Goal: Book appointment/travel/reservation

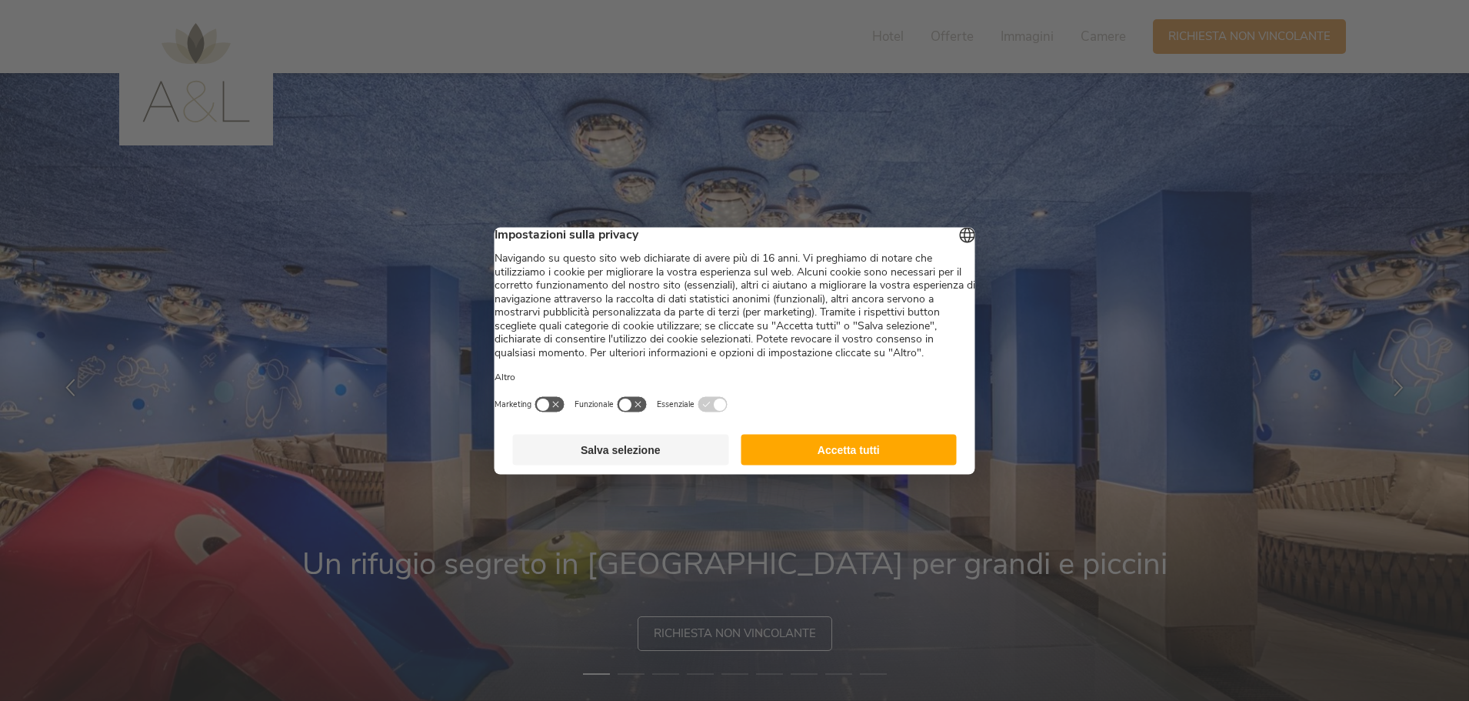
click at [868, 465] on button "Accetta tutti" at bounding box center [849, 449] width 216 height 31
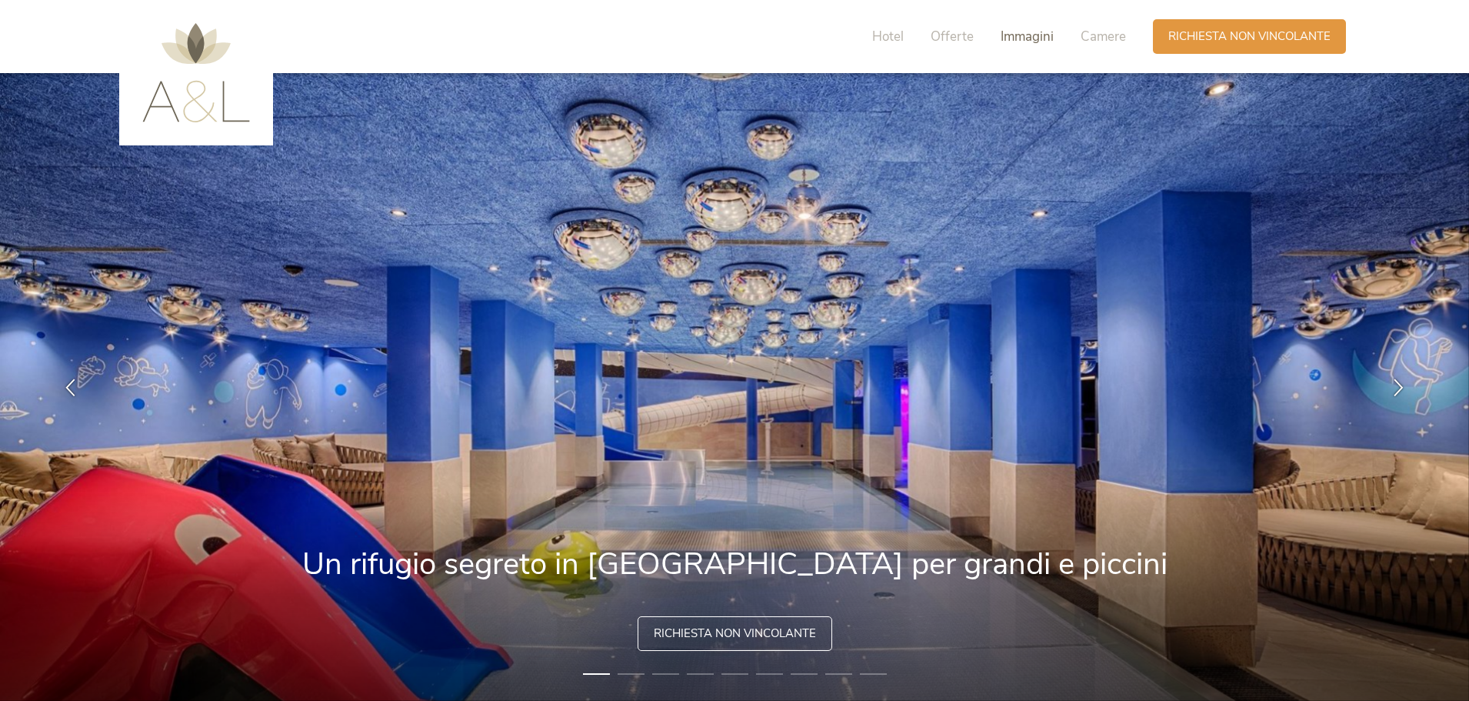
click at [1031, 38] on span "Immagini" at bounding box center [1027, 37] width 53 height 18
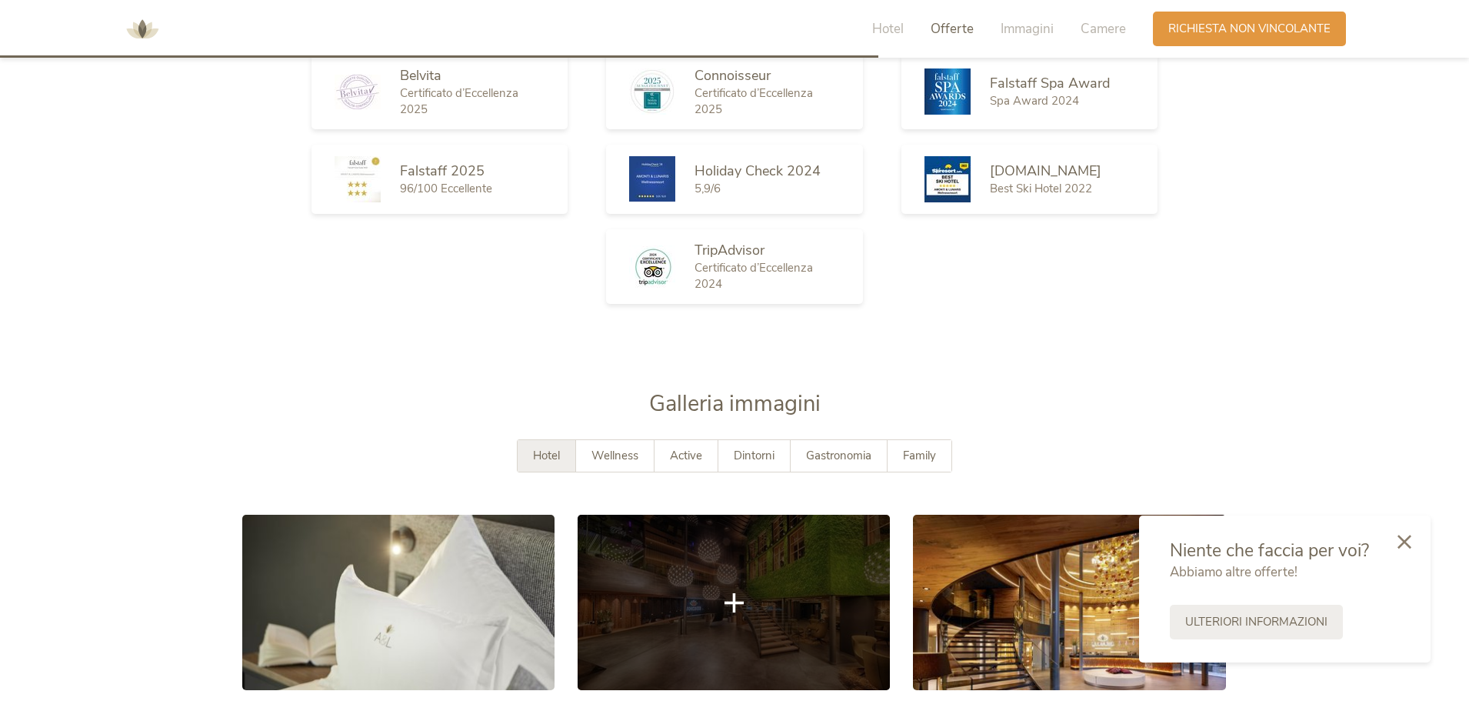
scroll to position [2812, 0]
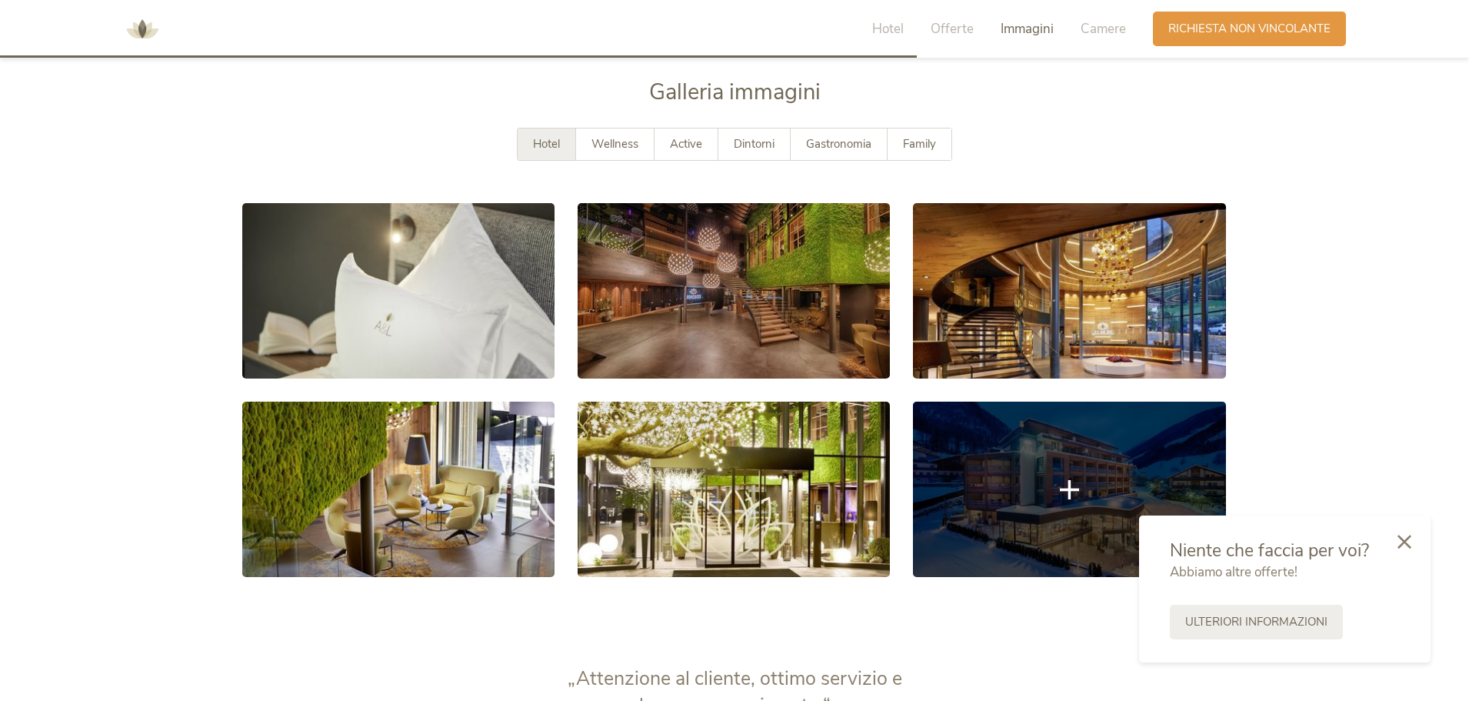
click at [1107, 424] on link at bounding box center [1069, 489] width 312 height 175
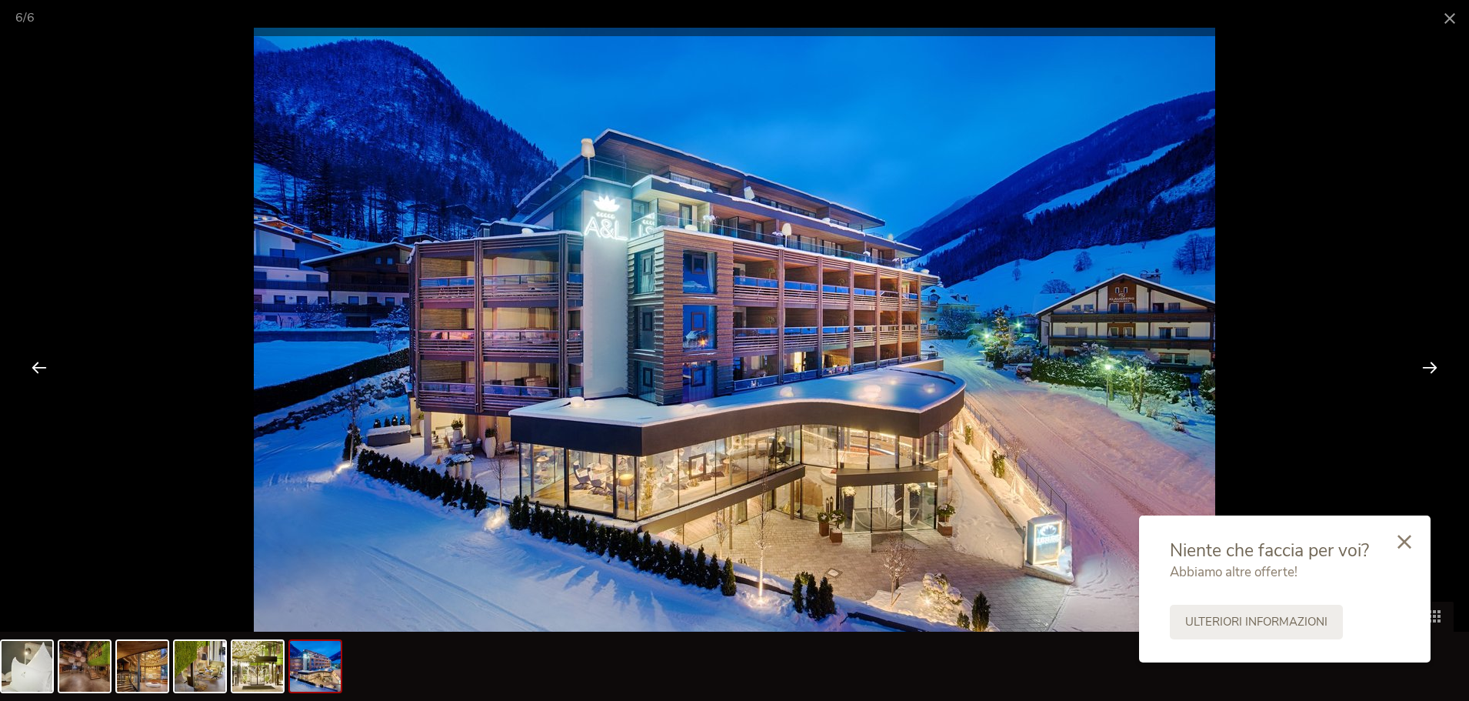
click at [1430, 371] on div at bounding box center [1430, 367] width 48 height 48
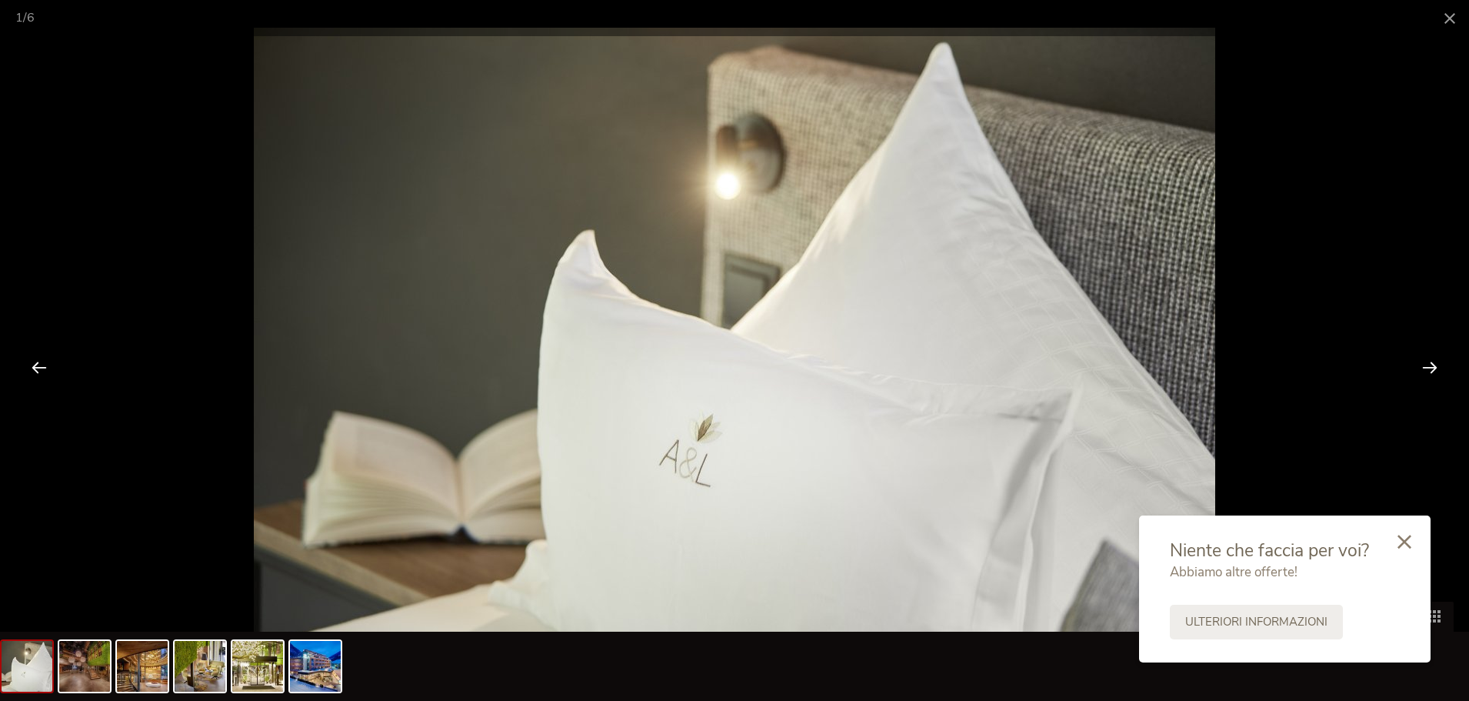
click at [1430, 371] on div at bounding box center [1430, 367] width 48 height 48
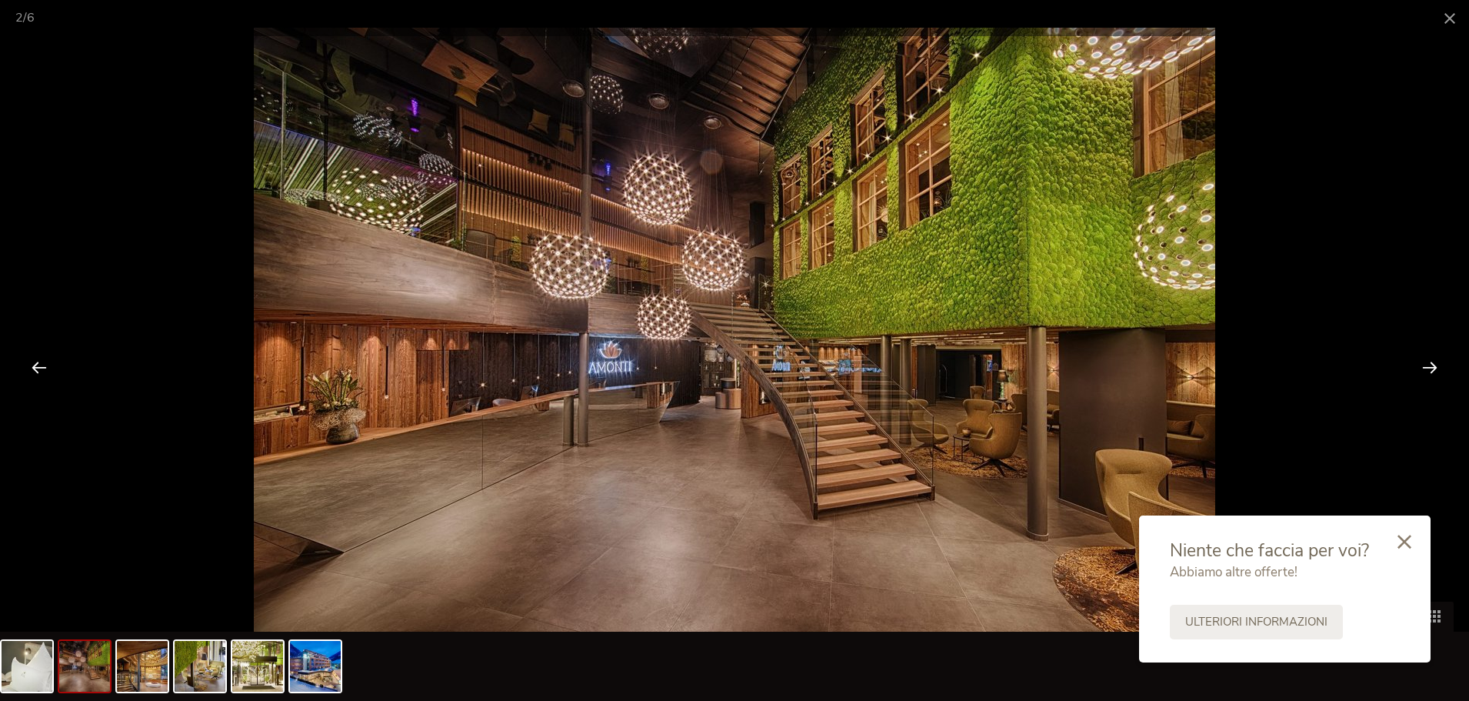
click at [1430, 371] on div at bounding box center [1430, 367] width 48 height 48
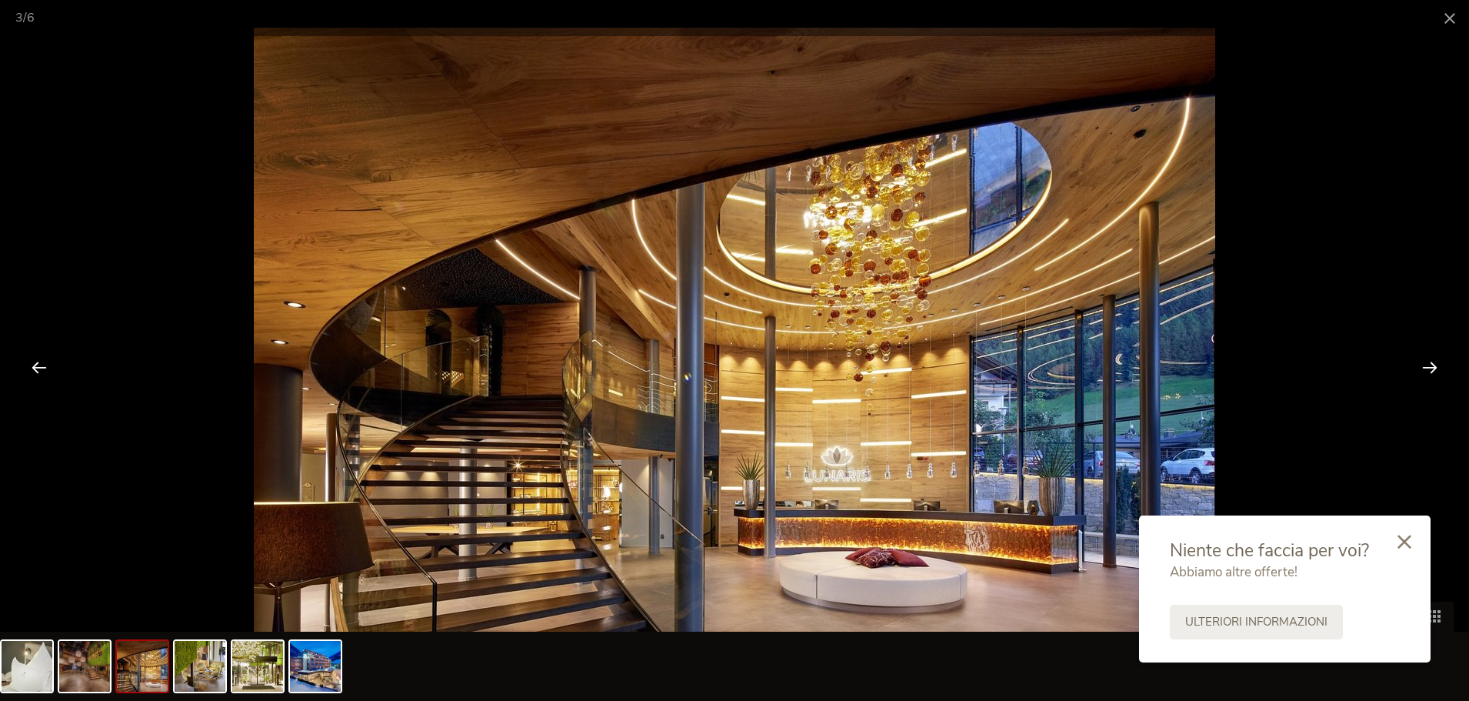
click at [1430, 371] on div at bounding box center [1430, 367] width 48 height 48
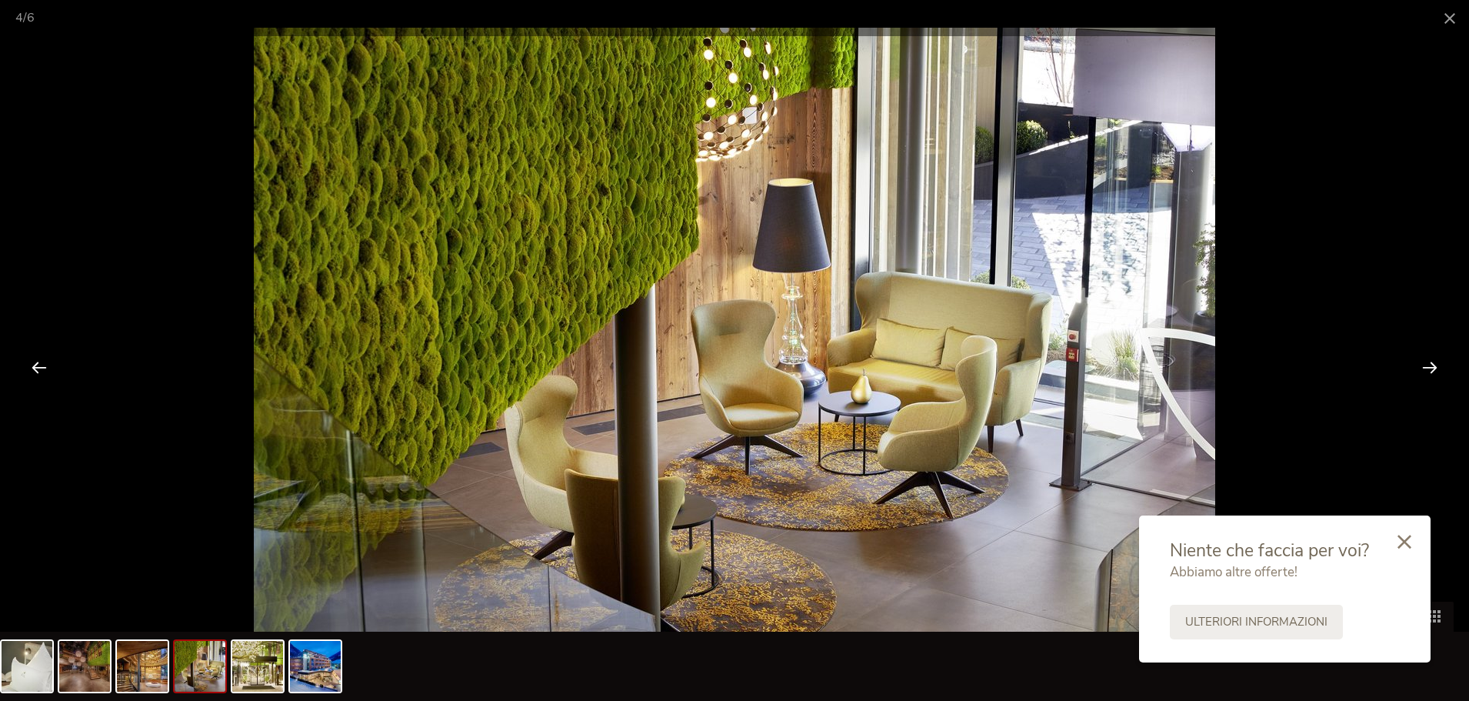
click at [1430, 371] on div at bounding box center [1430, 367] width 48 height 48
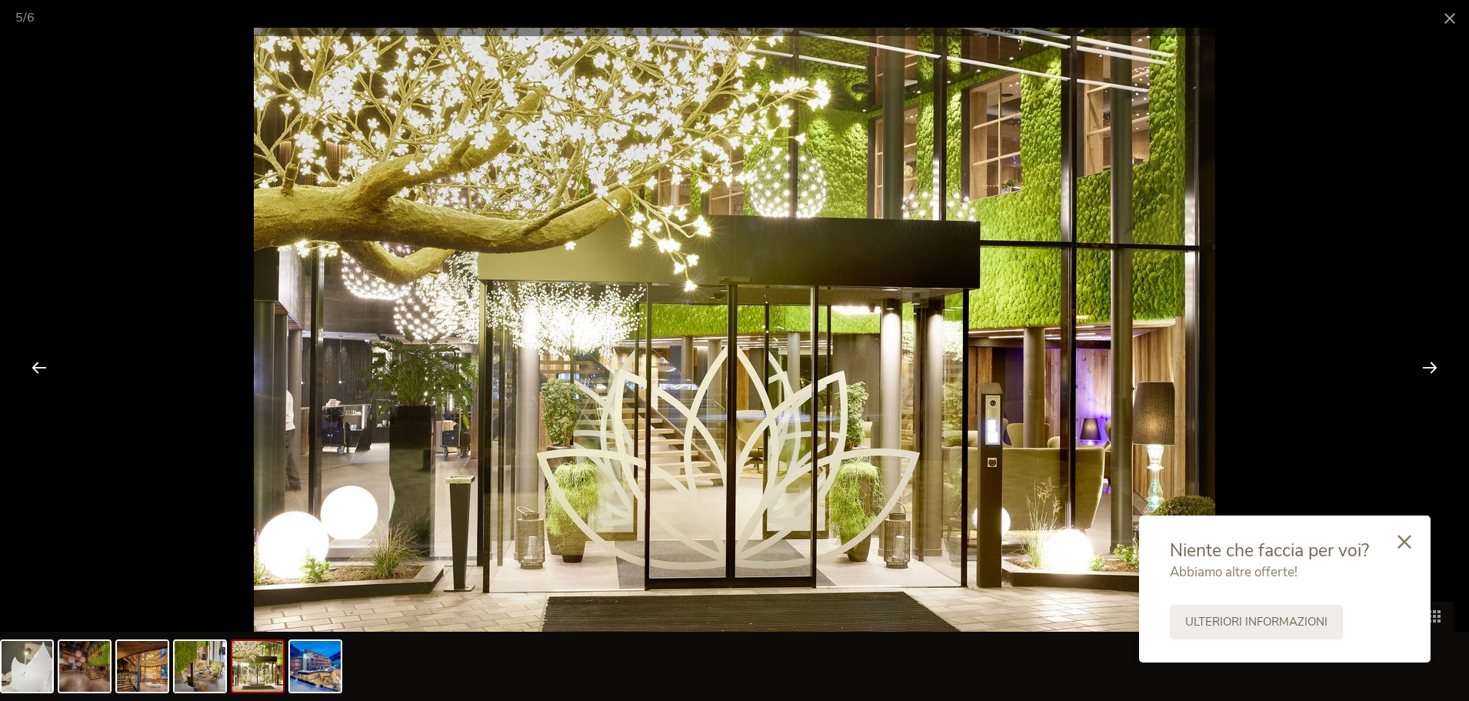
click at [1430, 371] on div at bounding box center [1430, 367] width 48 height 48
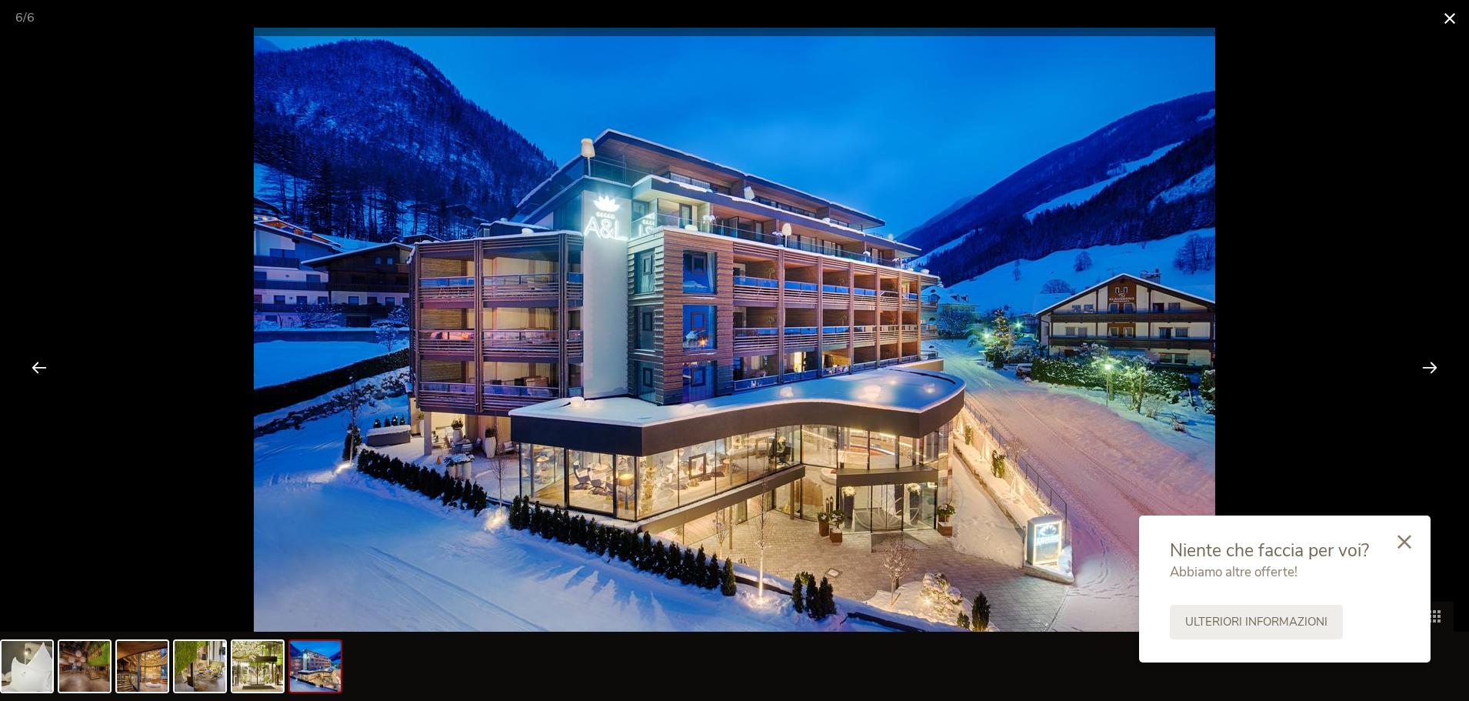
click at [1445, 25] on span at bounding box center [1450, 18] width 38 height 36
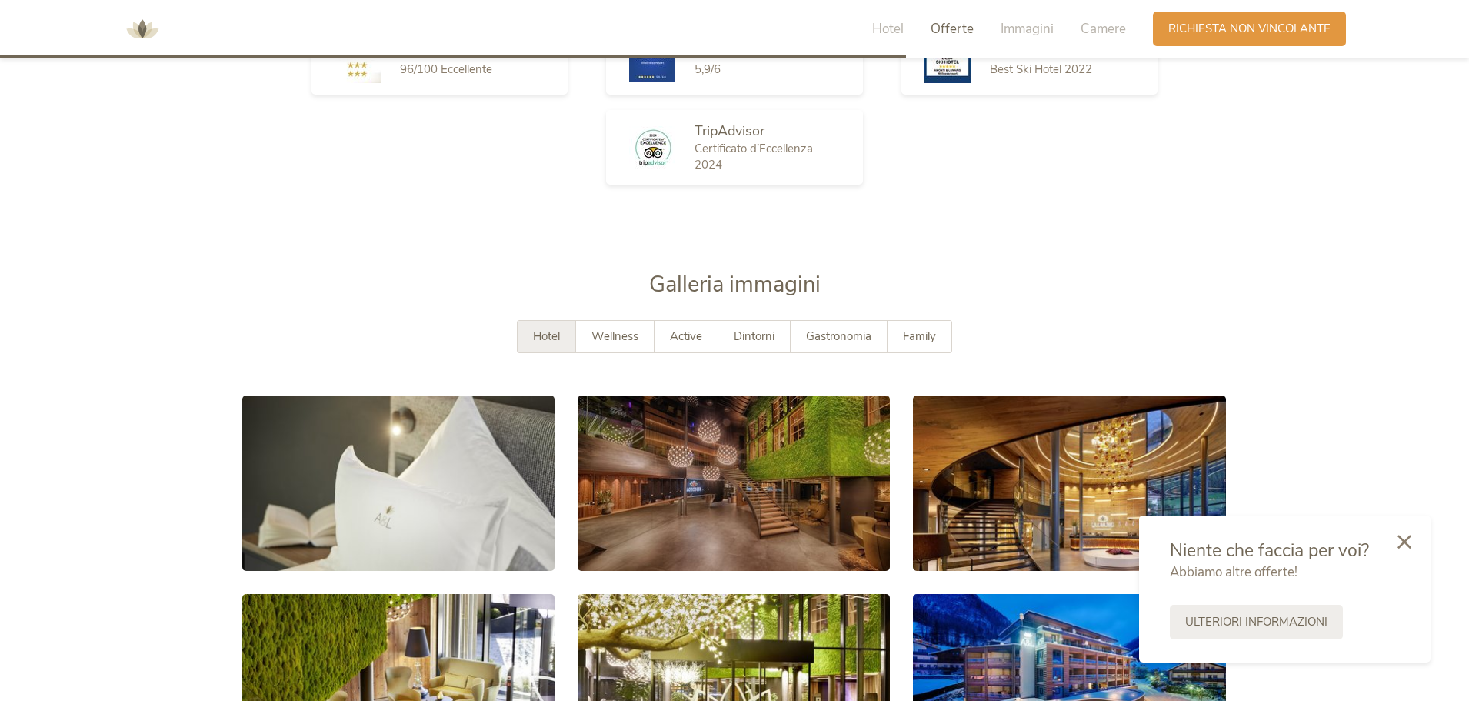
scroll to position [2581, 0]
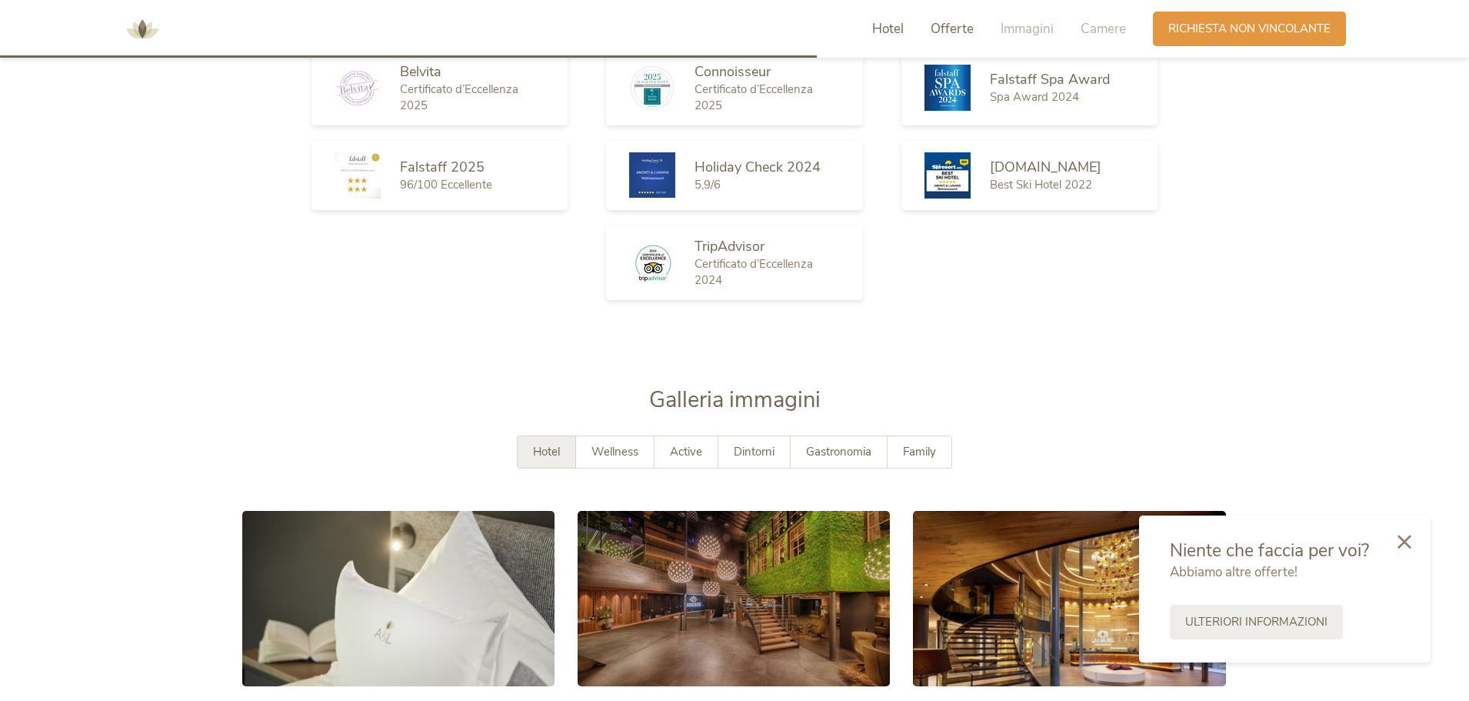
click at [890, 28] on span "Hotel" at bounding box center [888, 29] width 32 height 18
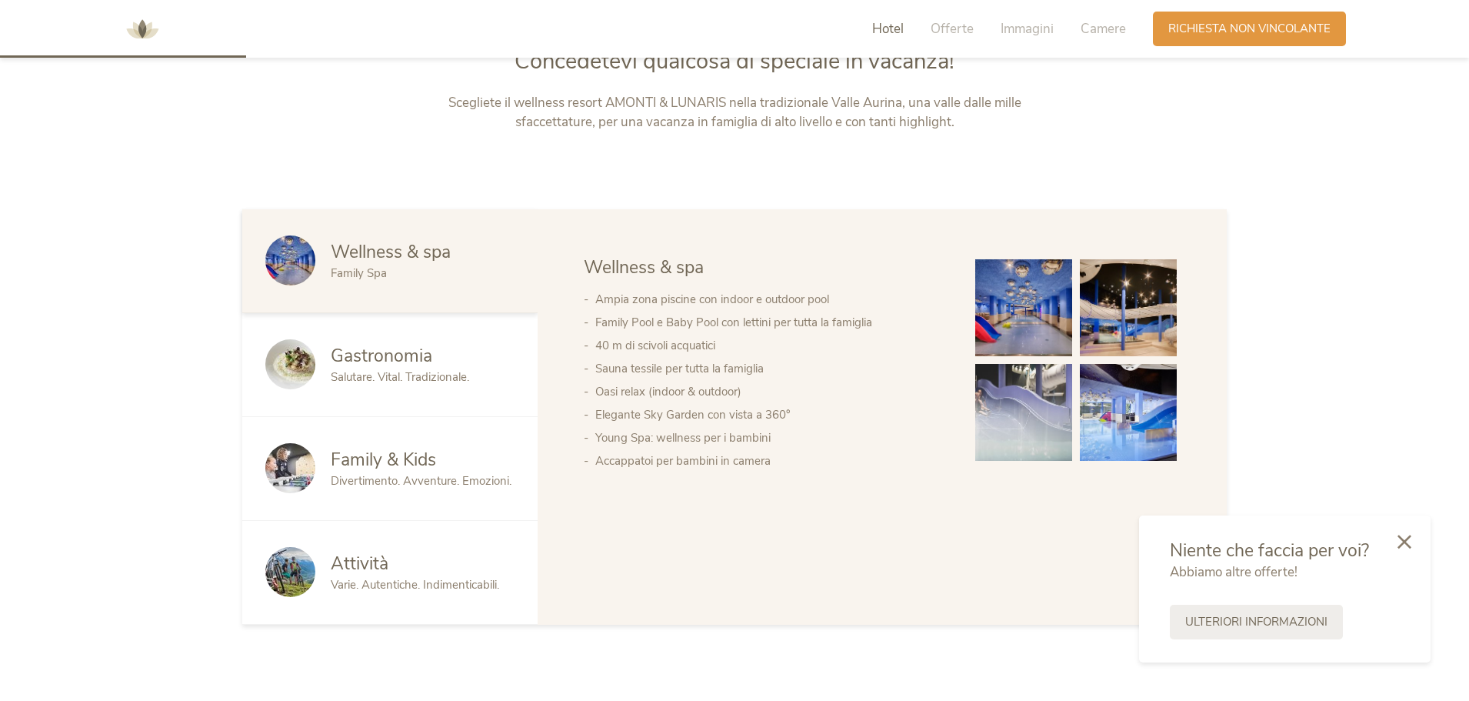
scroll to position [908, 0]
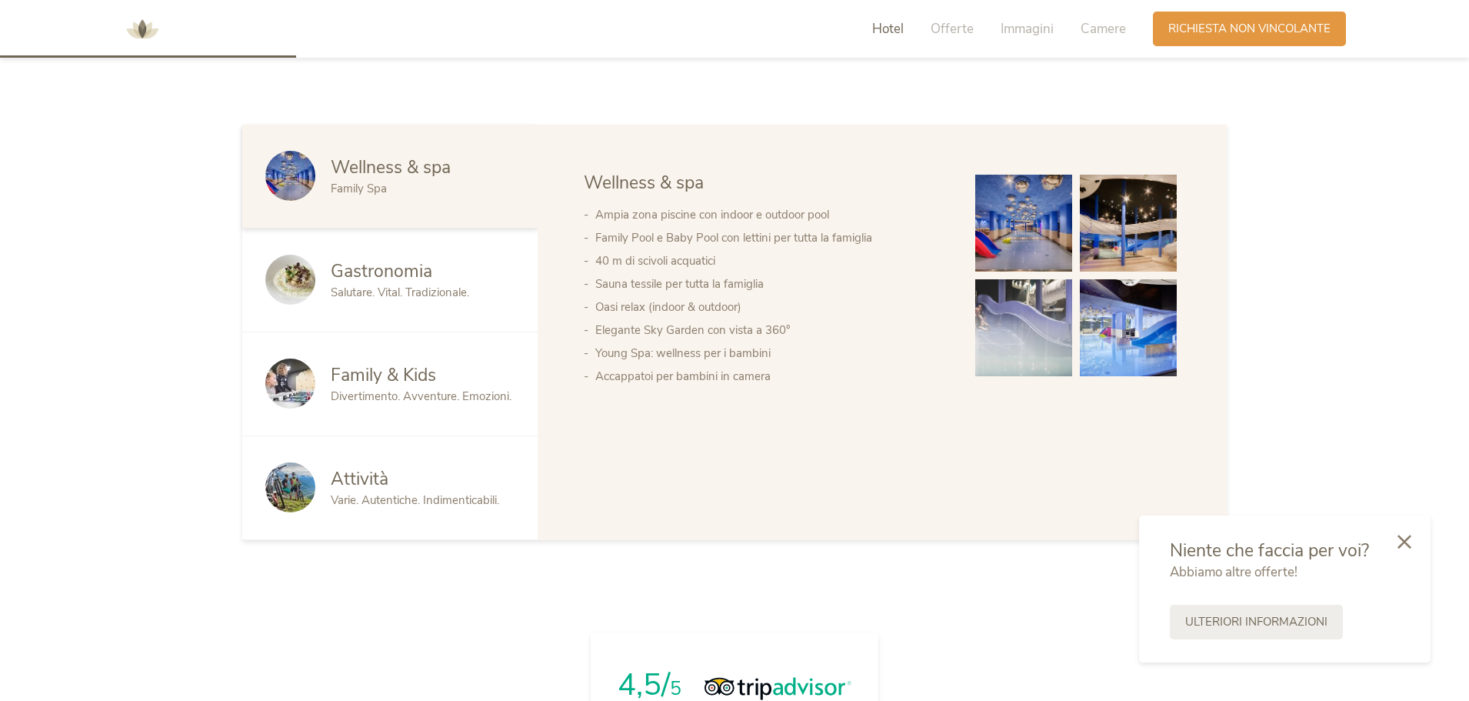
click at [385, 333] on div "Family & Kids Divertimento. Avventure. Emozioni." at bounding box center [389, 384] width 295 height 104
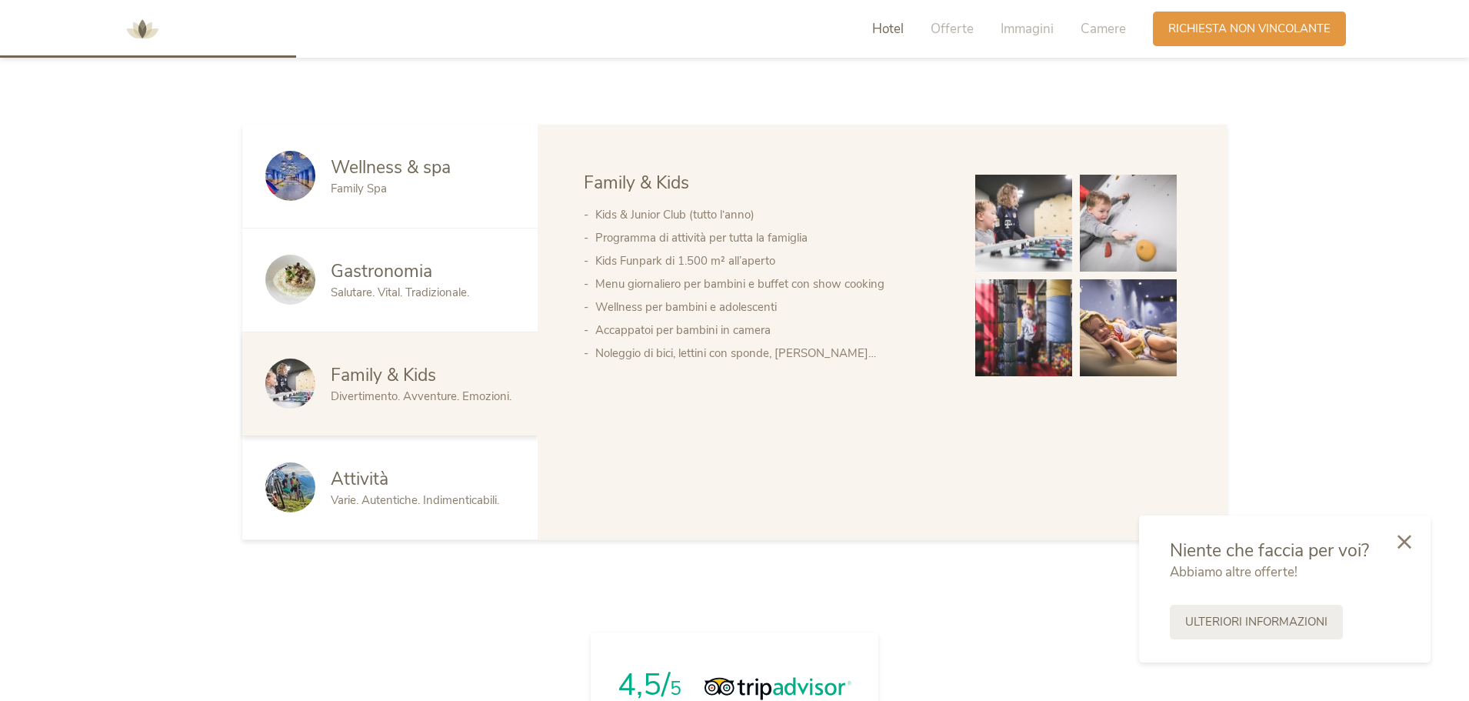
click at [1096, 332] on img at bounding box center [1128, 327] width 97 height 97
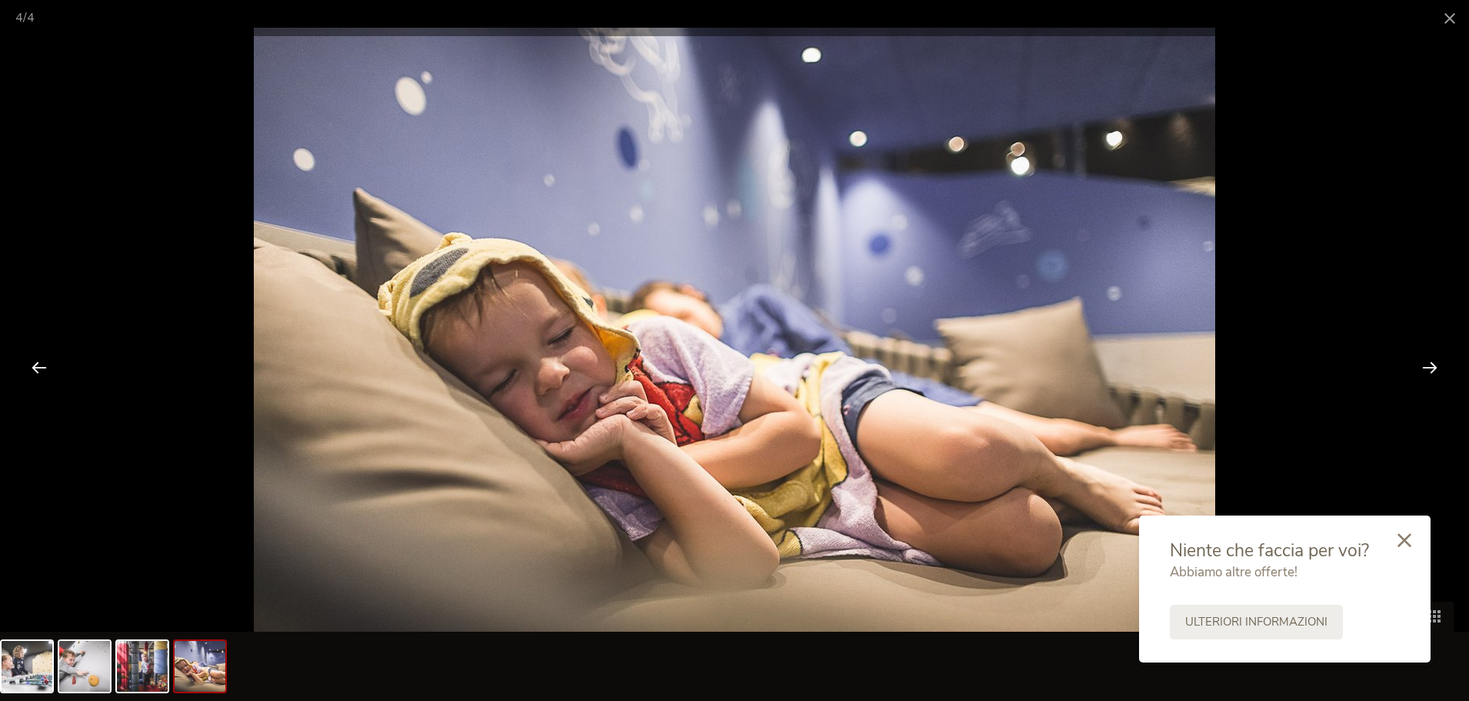
click at [1404, 541] on icon at bounding box center [1405, 540] width 14 height 14
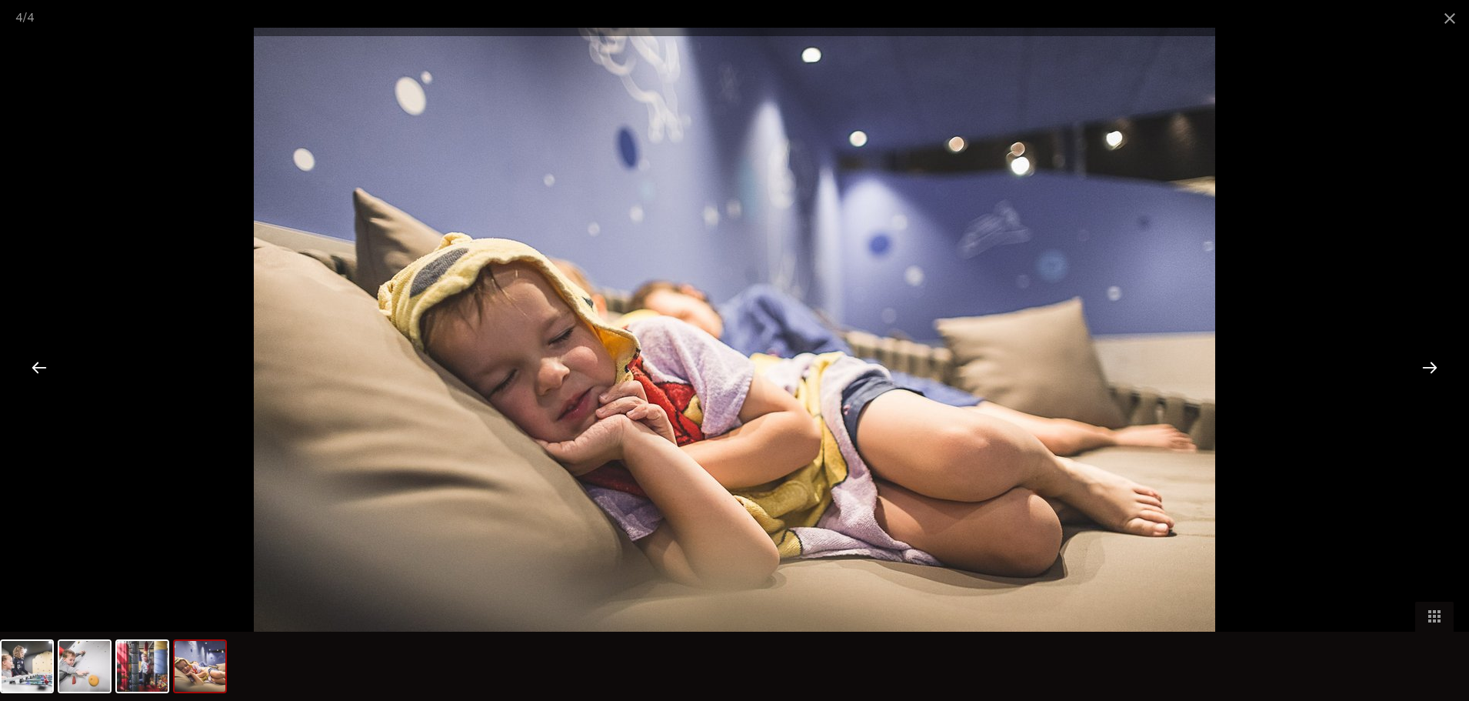
click at [1438, 365] on div at bounding box center [1430, 367] width 48 height 48
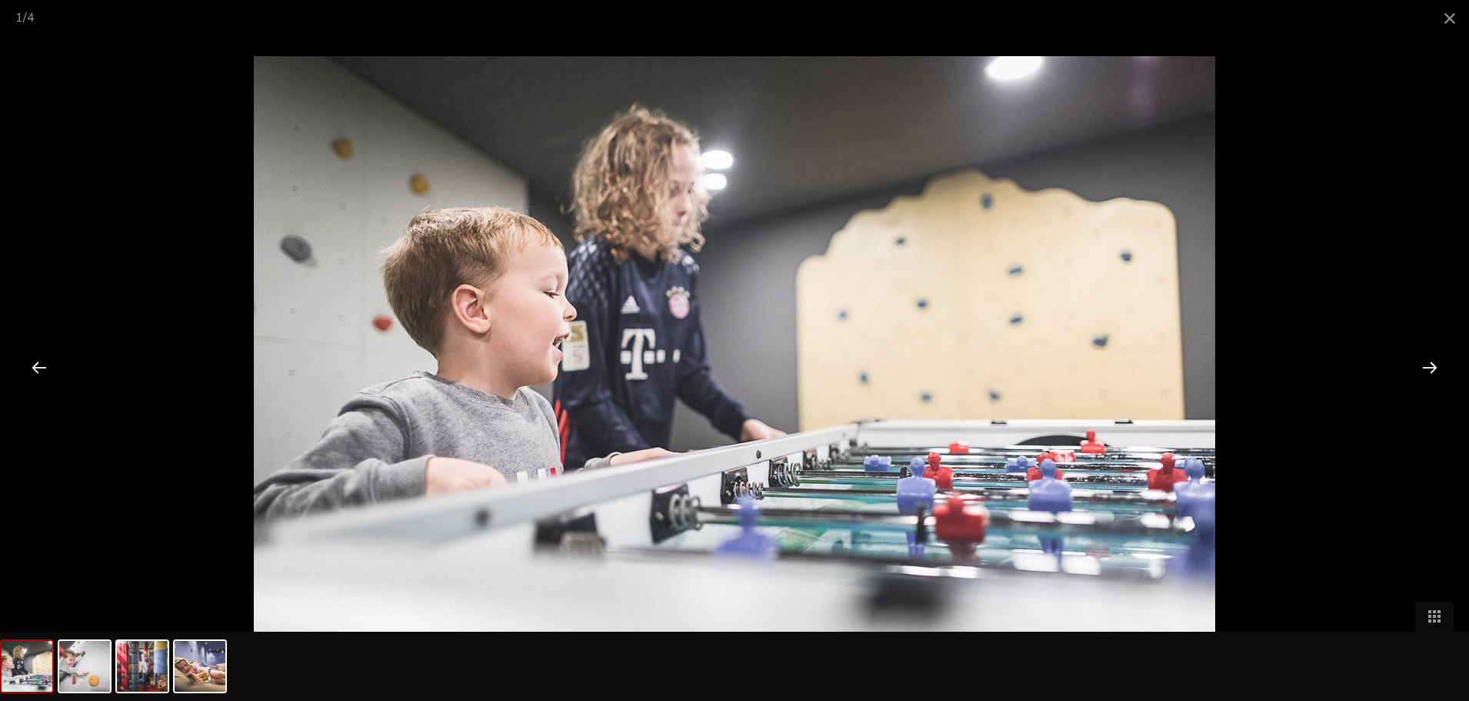
click at [1438, 365] on div at bounding box center [1430, 367] width 48 height 48
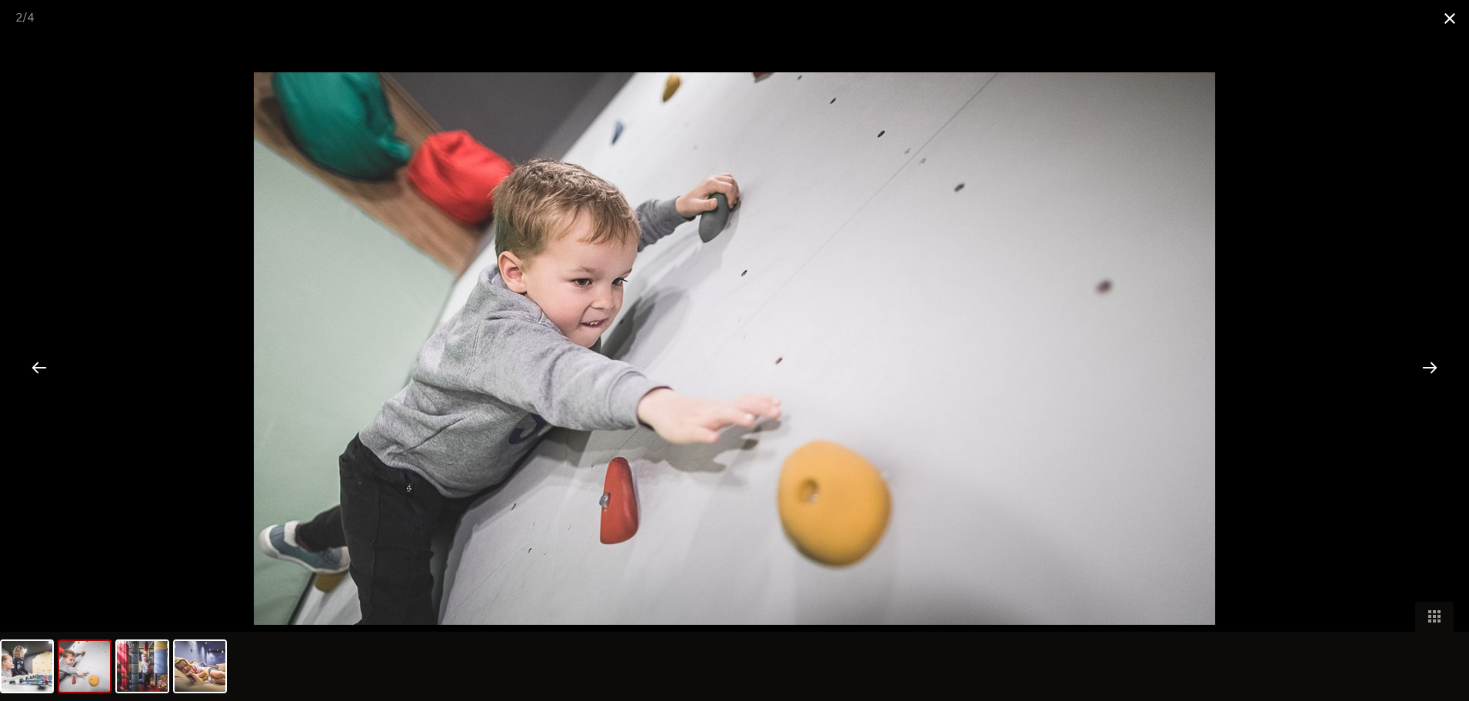
click at [1445, 28] on span at bounding box center [1450, 18] width 38 height 36
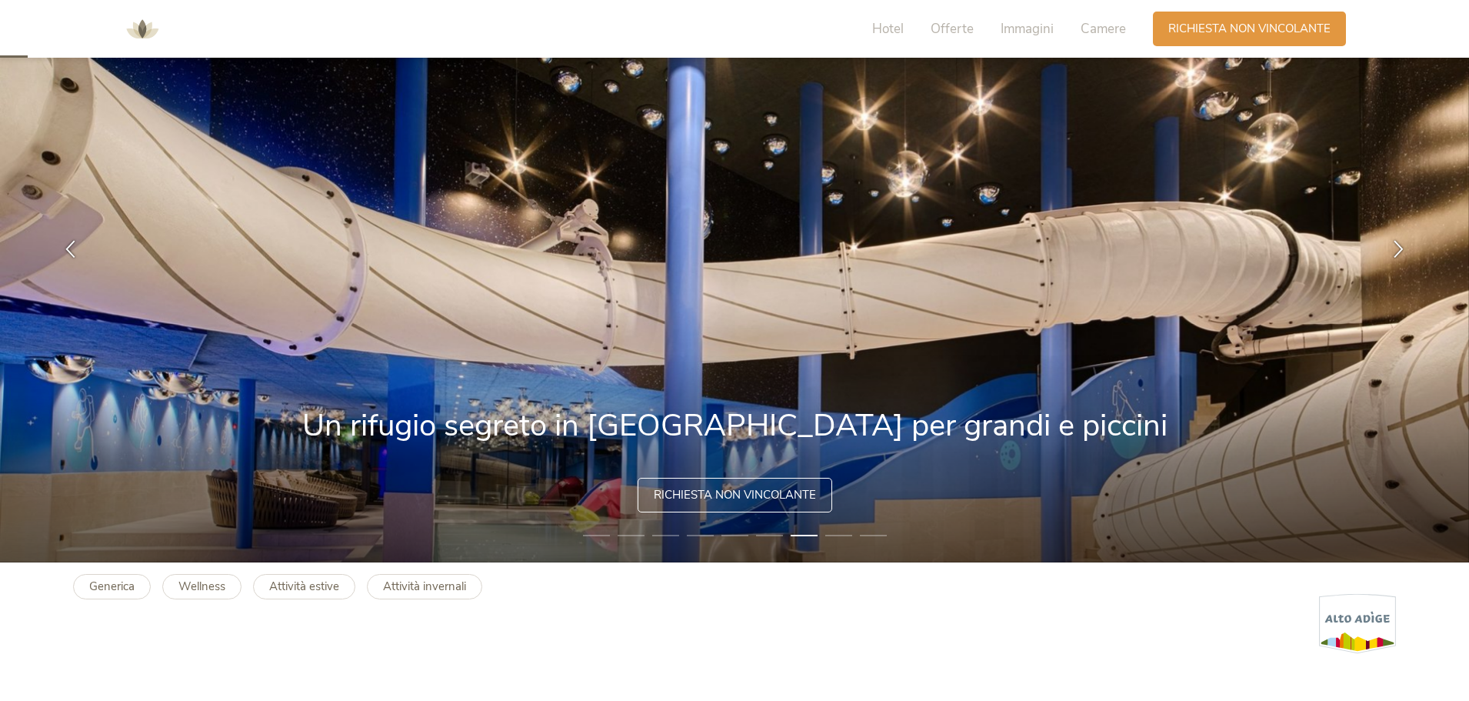
scroll to position [0, 0]
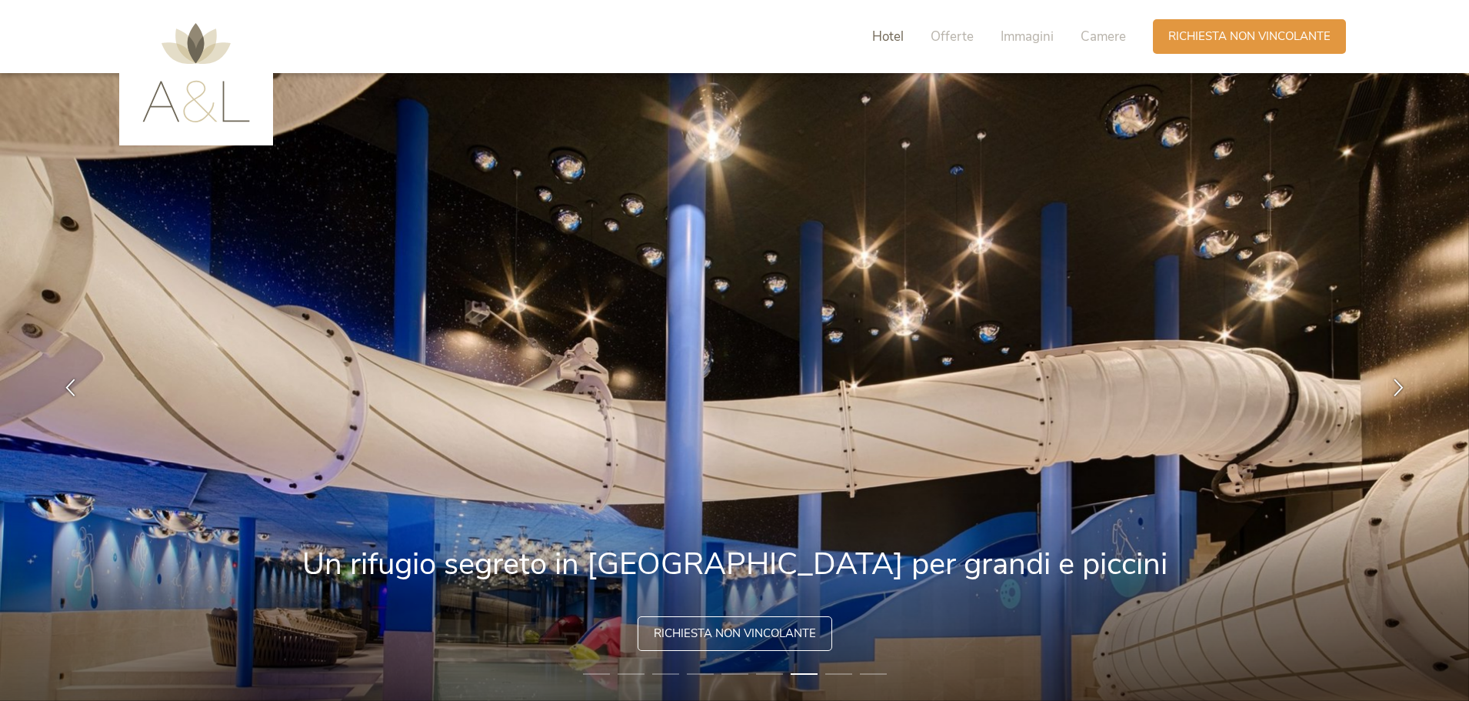
click at [878, 45] on span "Hotel" at bounding box center [888, 37] width 32 height 18
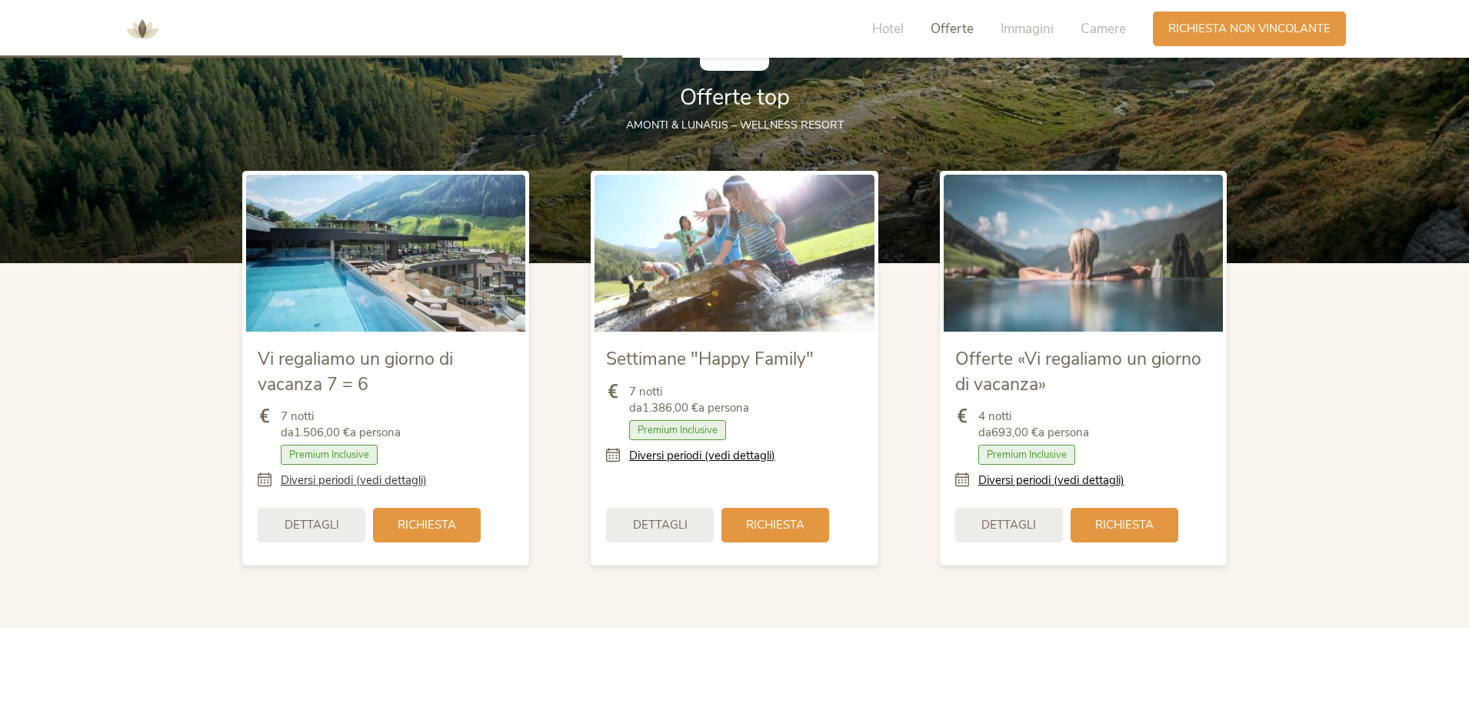
scroll to position [1908, 0]
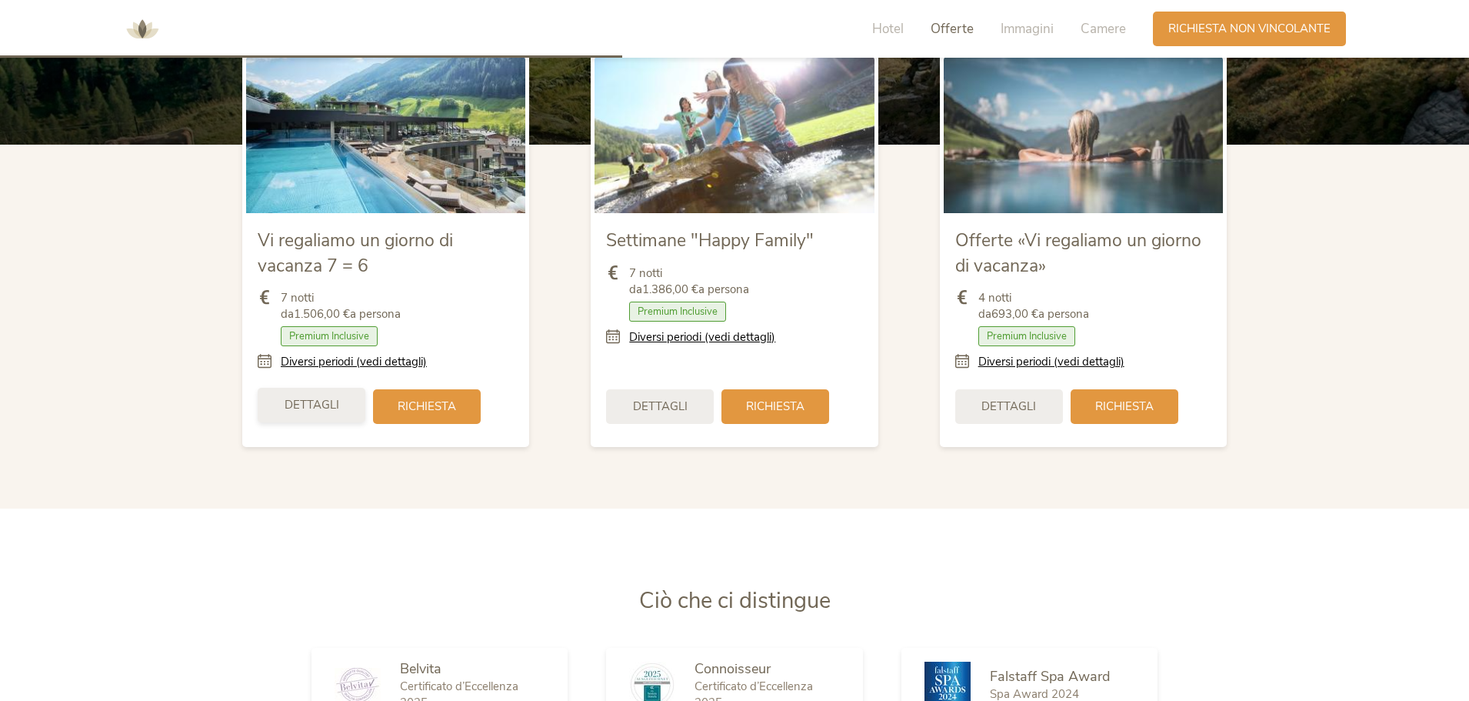
click at [330, 412] on span "Dettagli" at bounding box center [312, 405] width 55 height 16
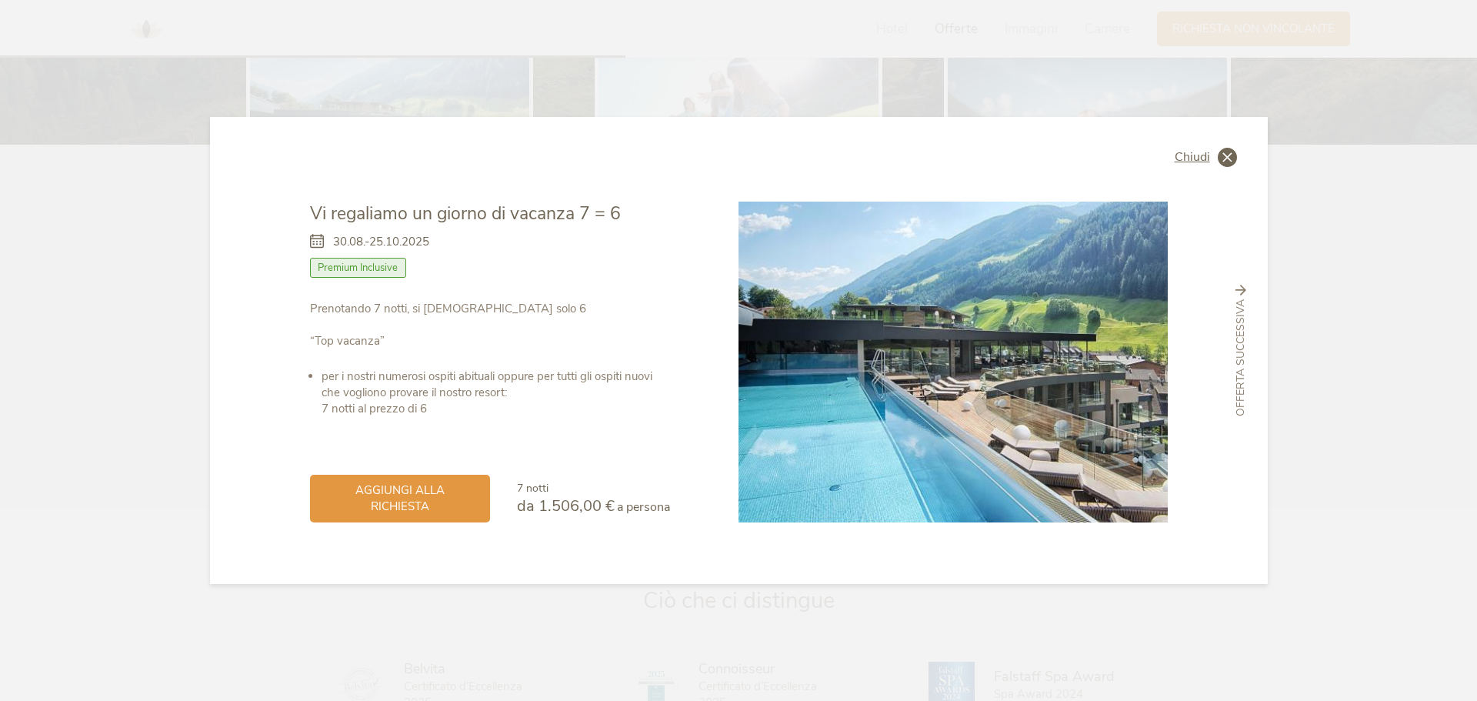
click at [1218, 155] on icon at bounding box center [1227, 157] width 19 height 19
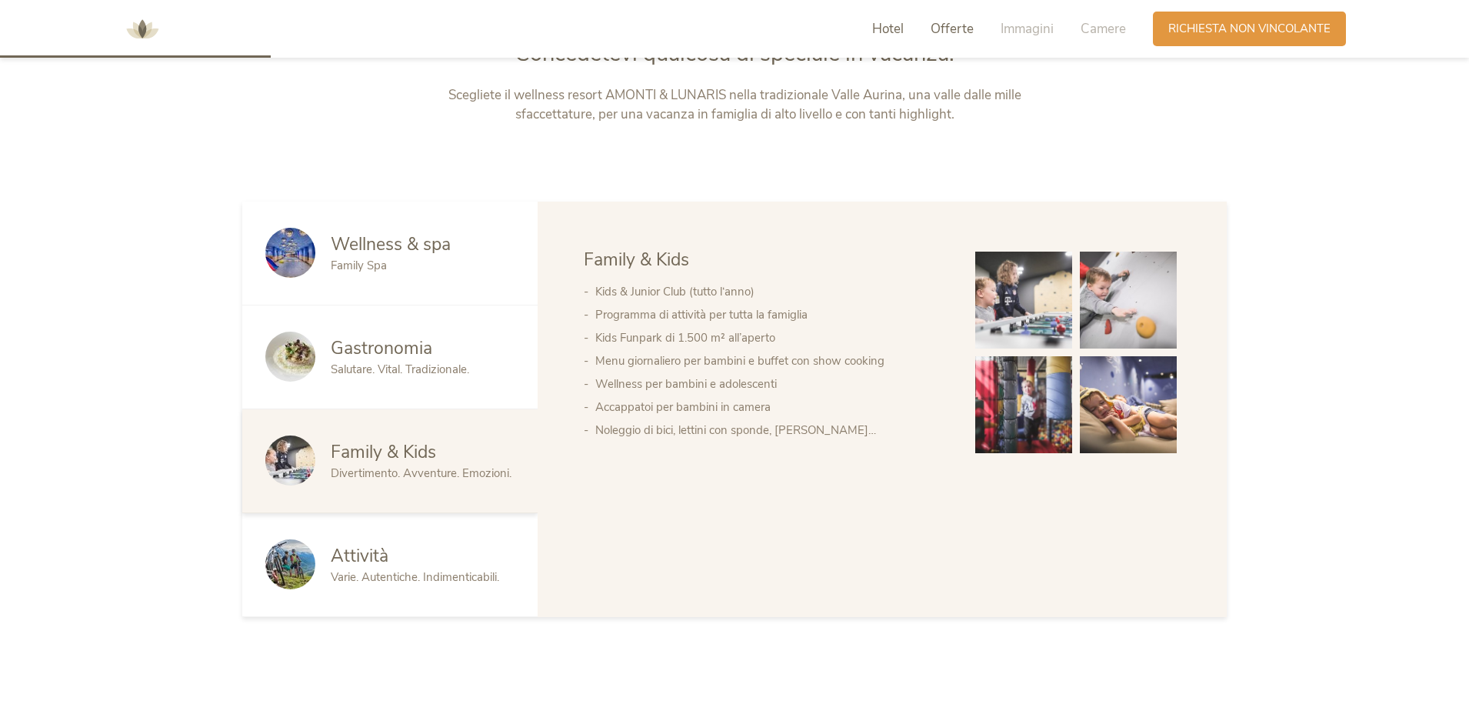
click at [965, 34] on span "Offerte" at bounding box center [952, 29] width 43 height 18
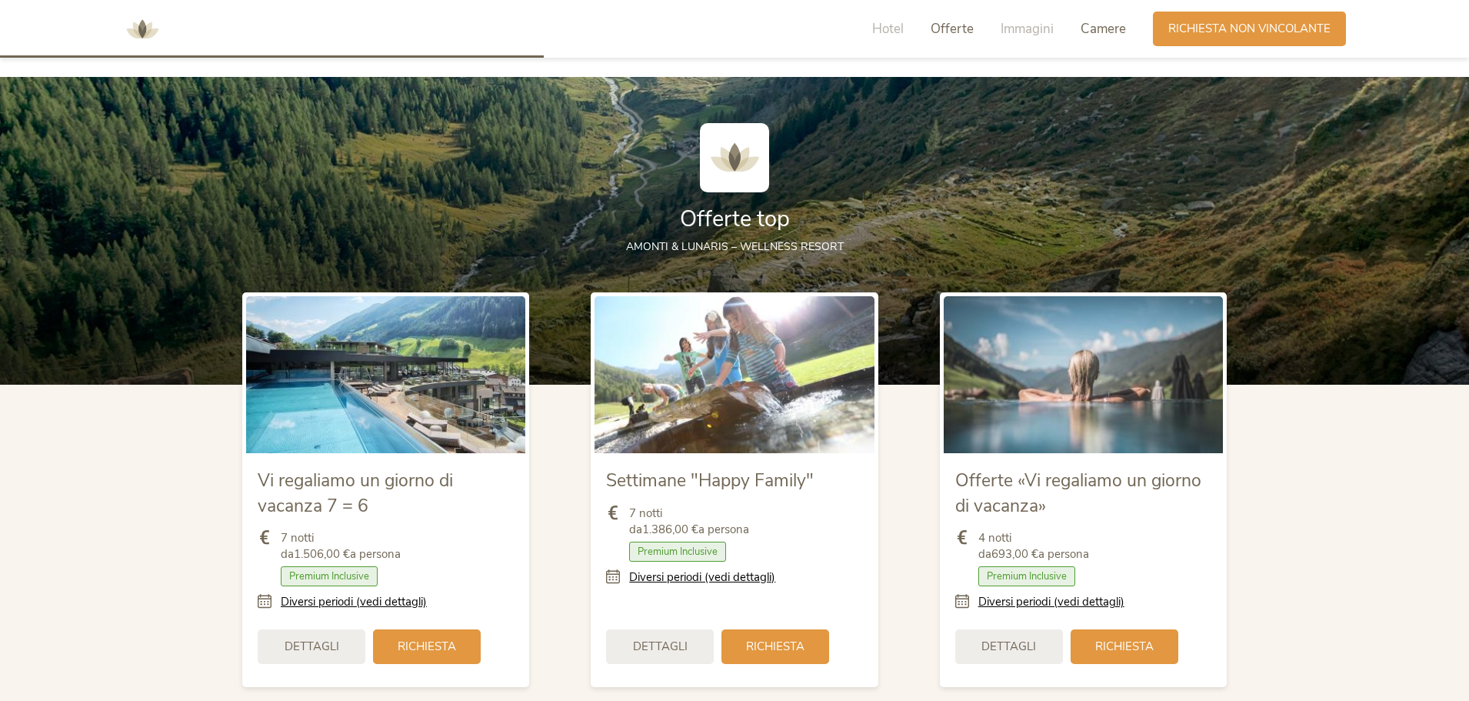
click at [1098, 33] on span "Camere" at bounding box center [1103, 29] width 45 height 18
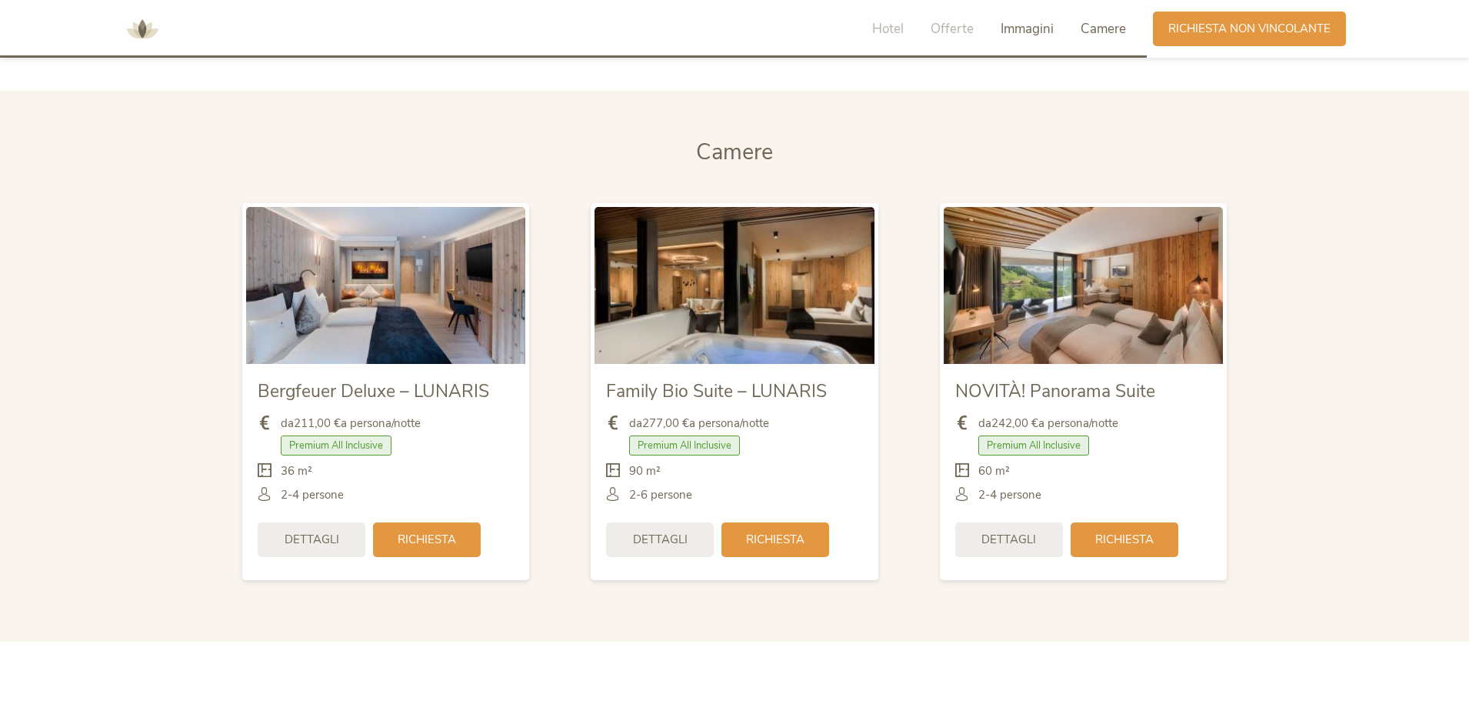
scroll to position [3655, 0]
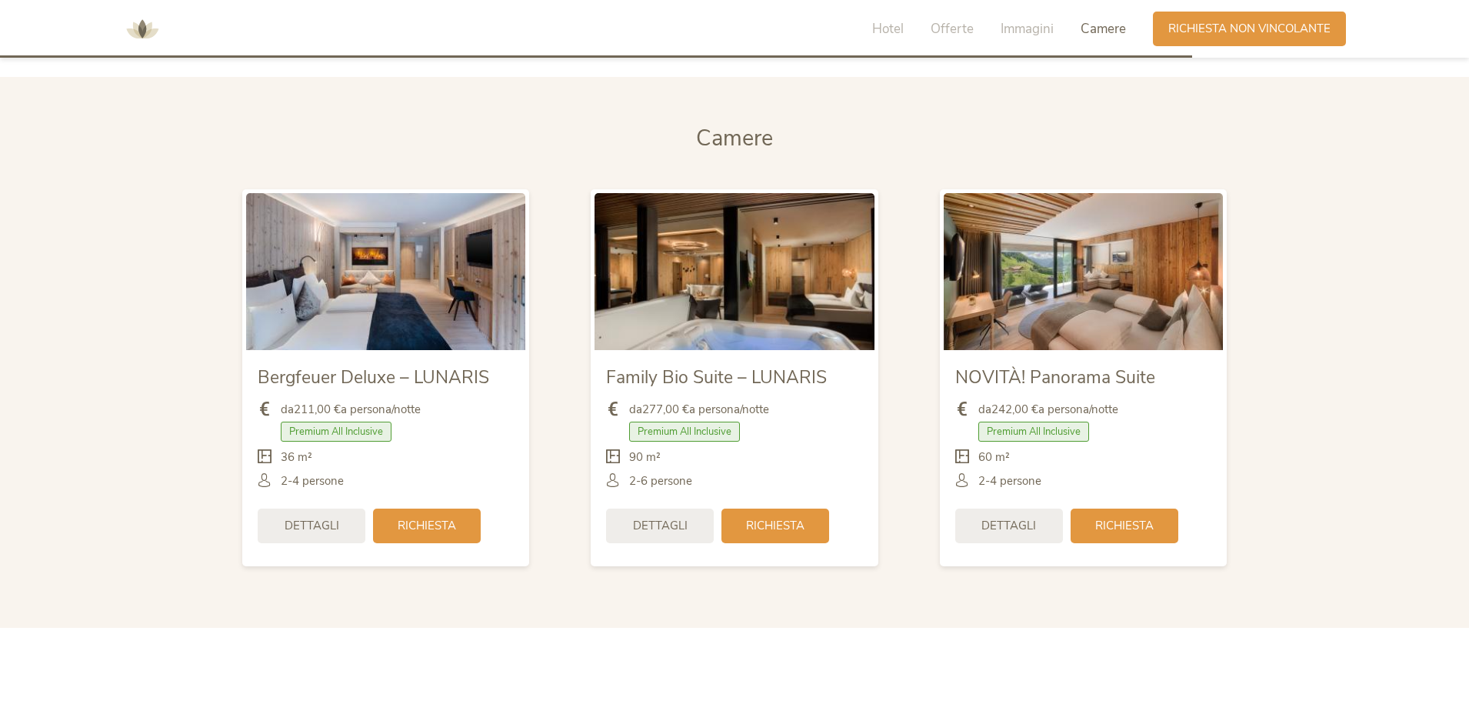
click at [1025, 299] on img at bounding box center [1083, 271] width 279 height 157
click at [1175, 257] on img at bounding box center [1083, 271] width 279 height 157
click at [1238, 23] on span "Richiesta non vincolante" at bounding box center [1249, 27] width 162 height 16
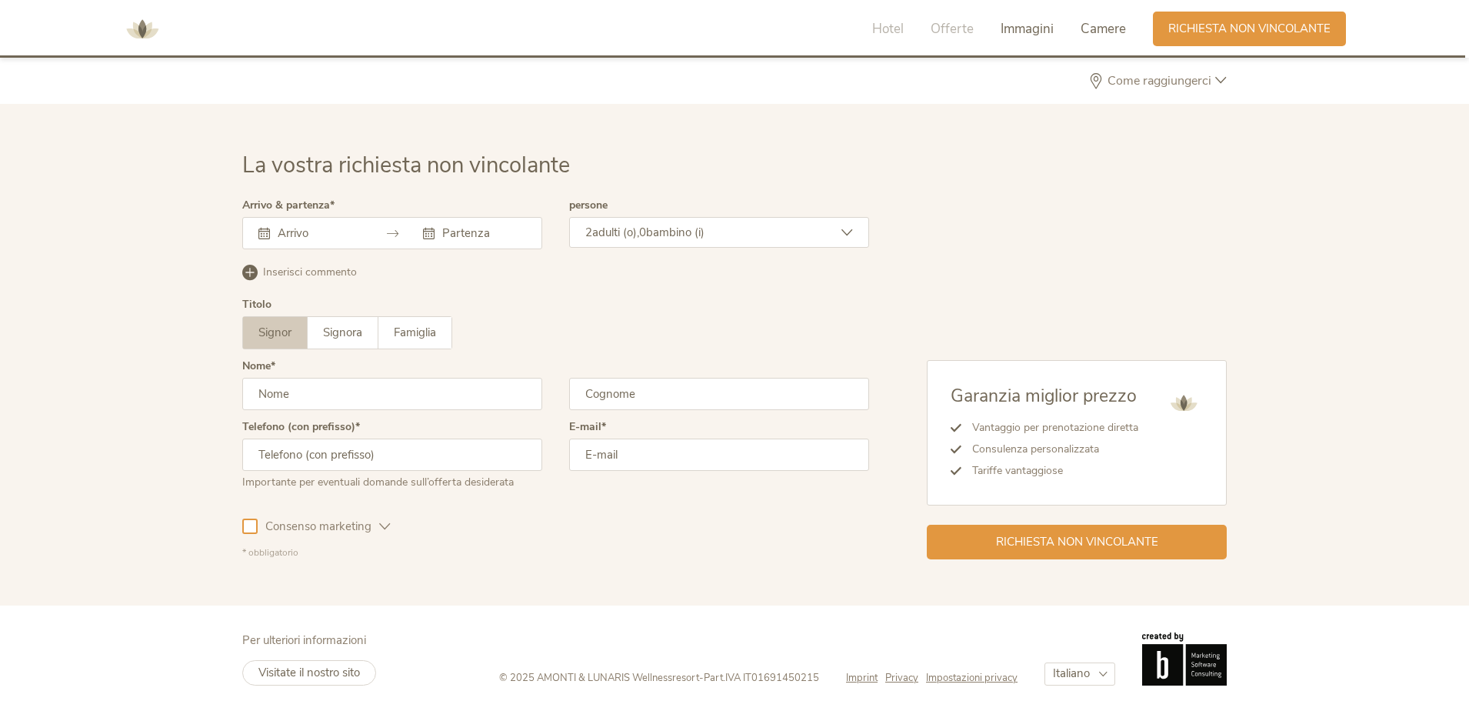
scroll to position [4505, 0]
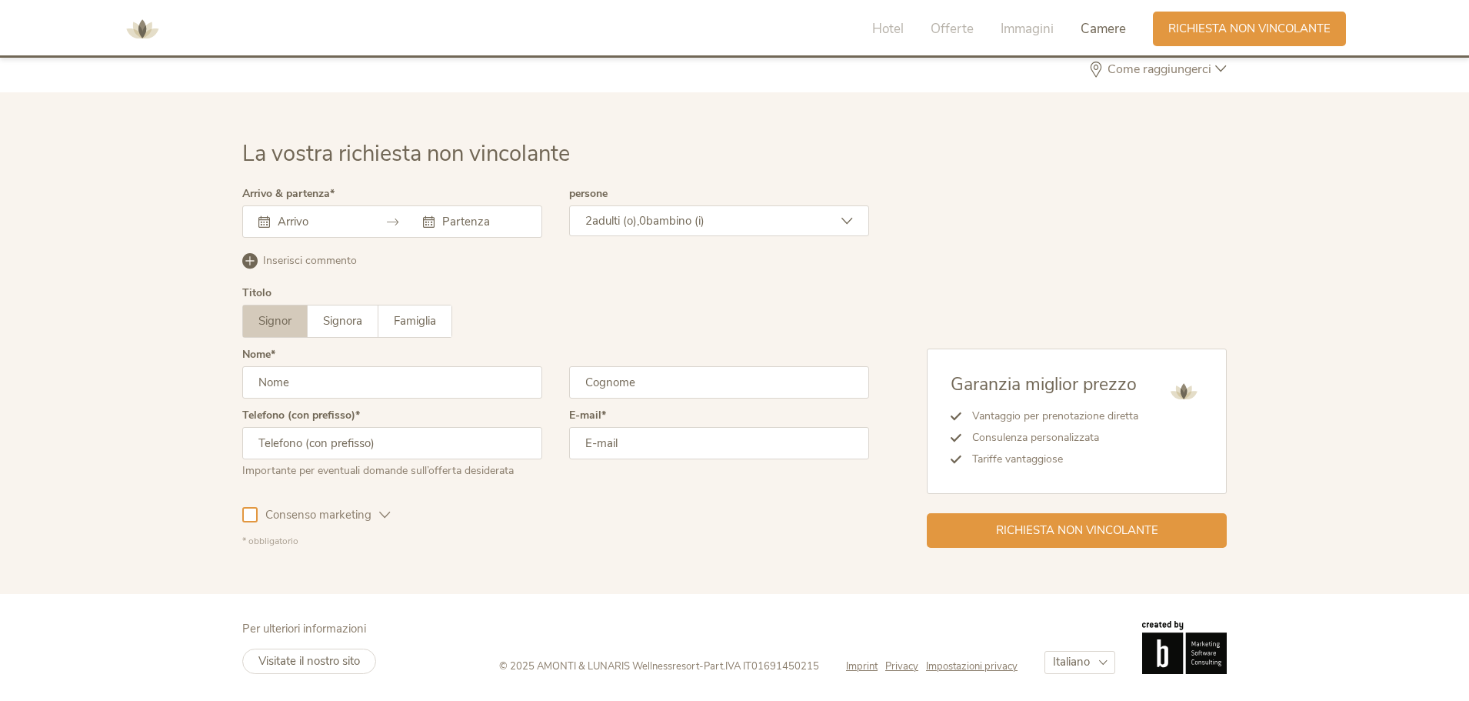
click at [255, 218] on div at bounding box center [392, 221] width 300 height 32
click at [290, 218] on input "text" at bounding box center [318, 221] width 88 height 15
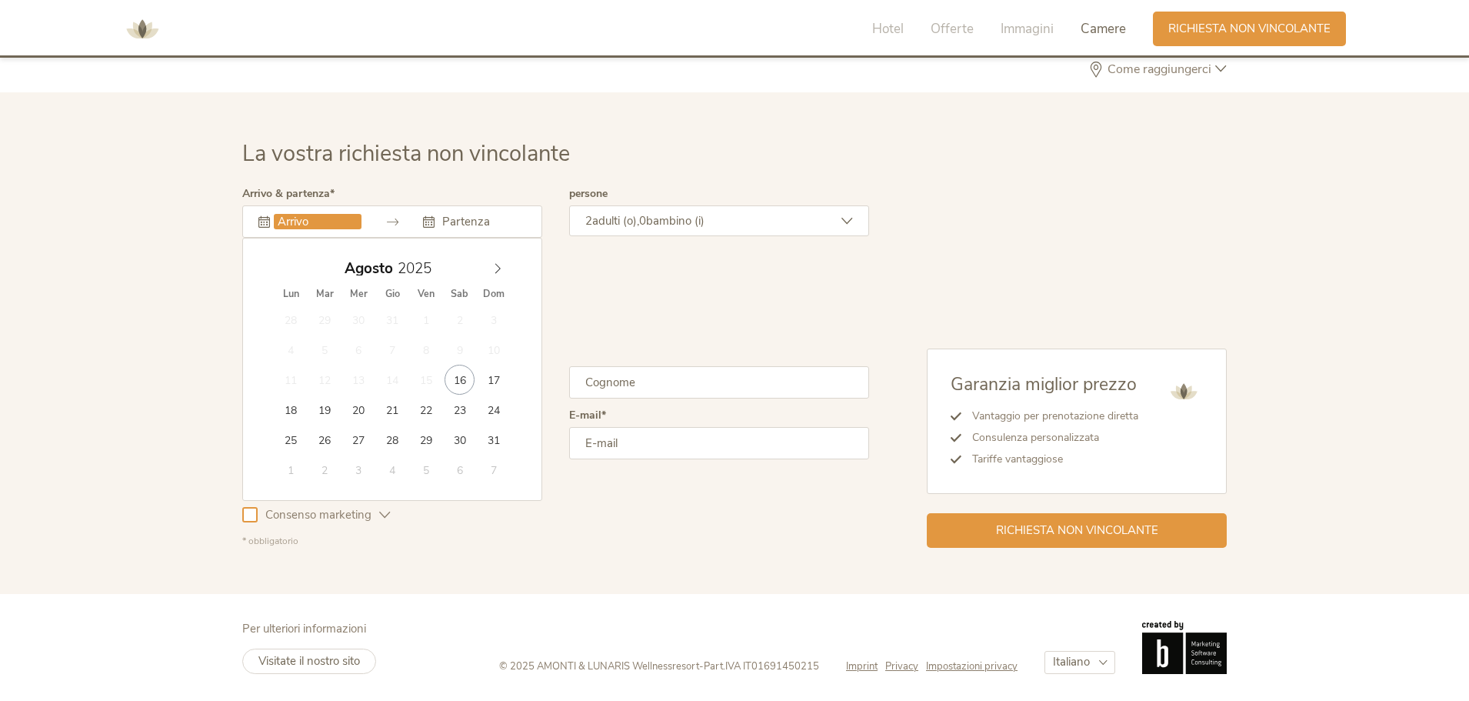
click at [474, 262] on div "[DATE]" at bounding box center [393, 265] width 178 height 22
click at [486, 264] on span at bounding box center [498, 265] width 26 height 22
click at [495, 265] on icon at bounding box center [497, 268] width 11 height 11
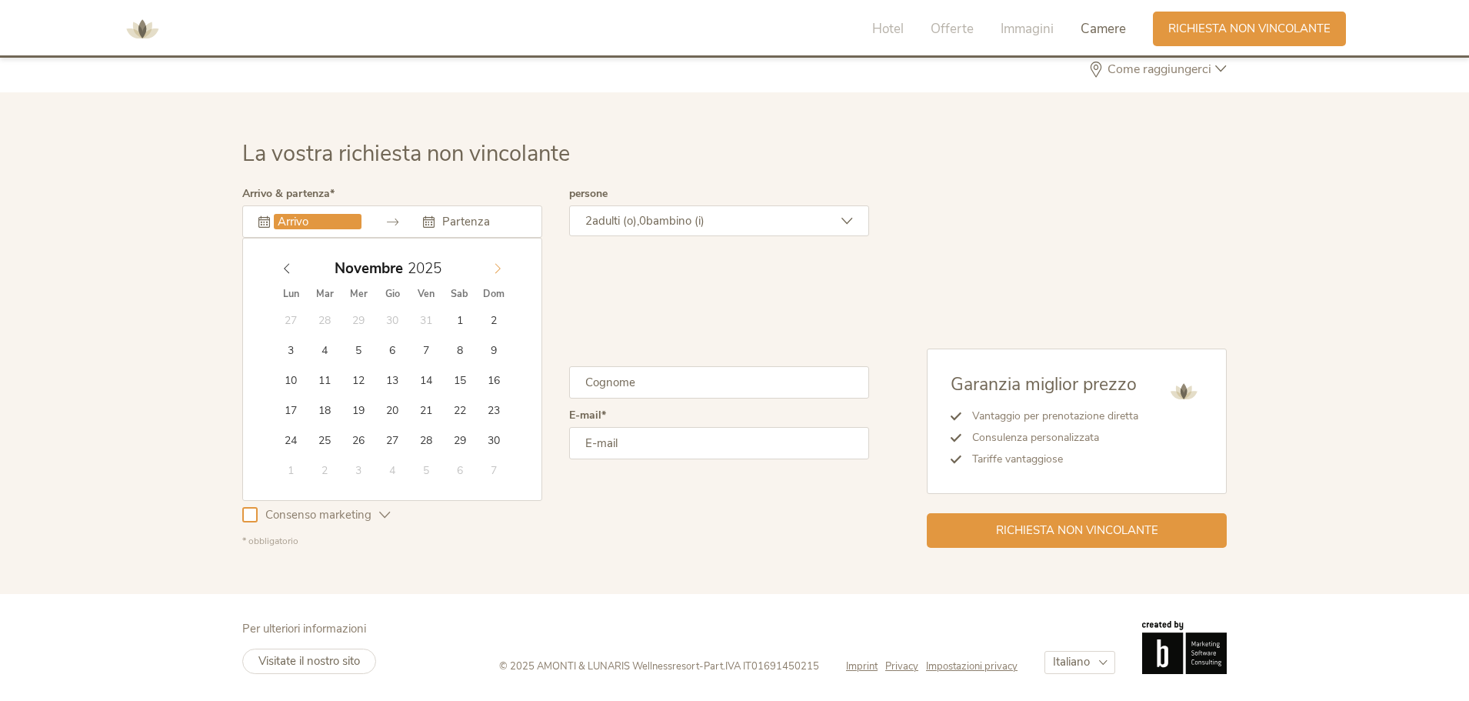
type input "2026"
click at [495, 265] on icon at bounding box center [497, 268] width 11 height 11
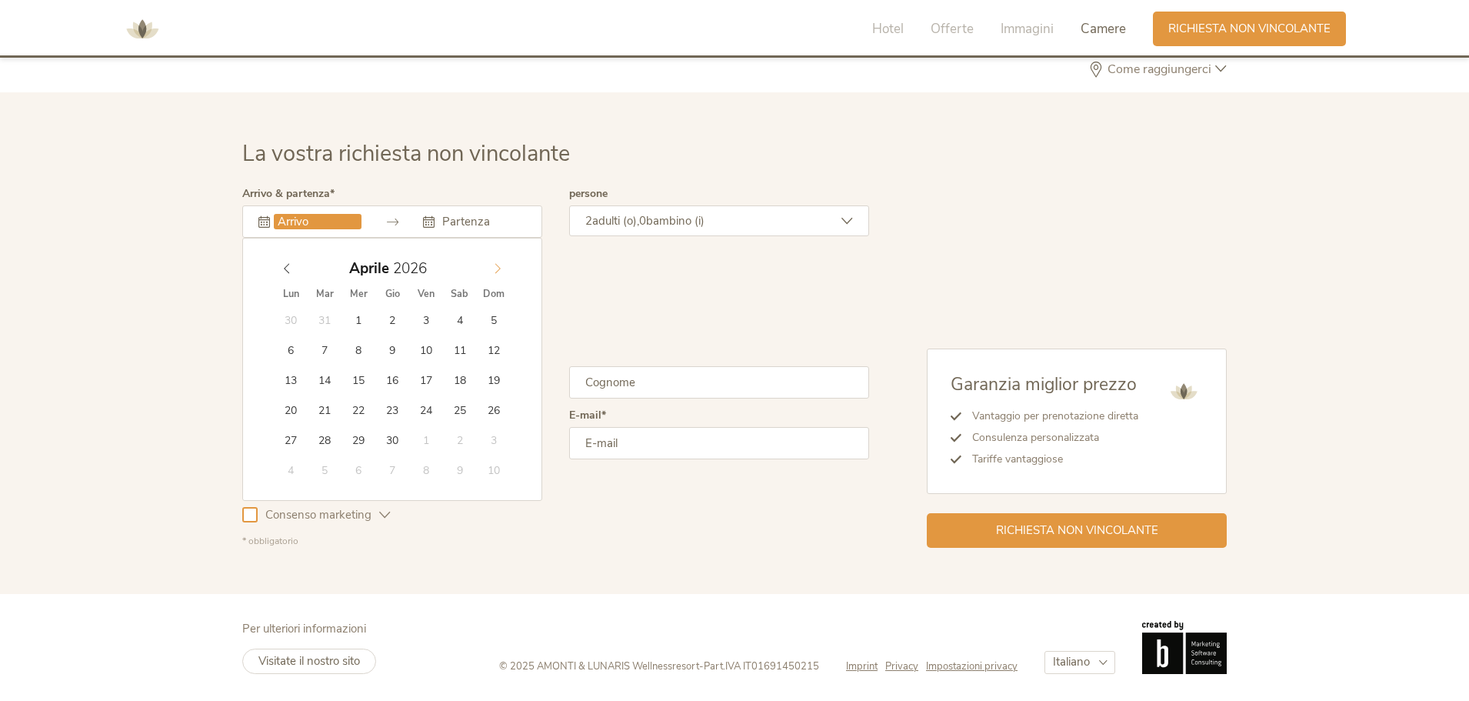
click at [495, 265] on icon at bounding box center [497, 268] width 11 height 11
type input "[DATE]"
type input "2026"
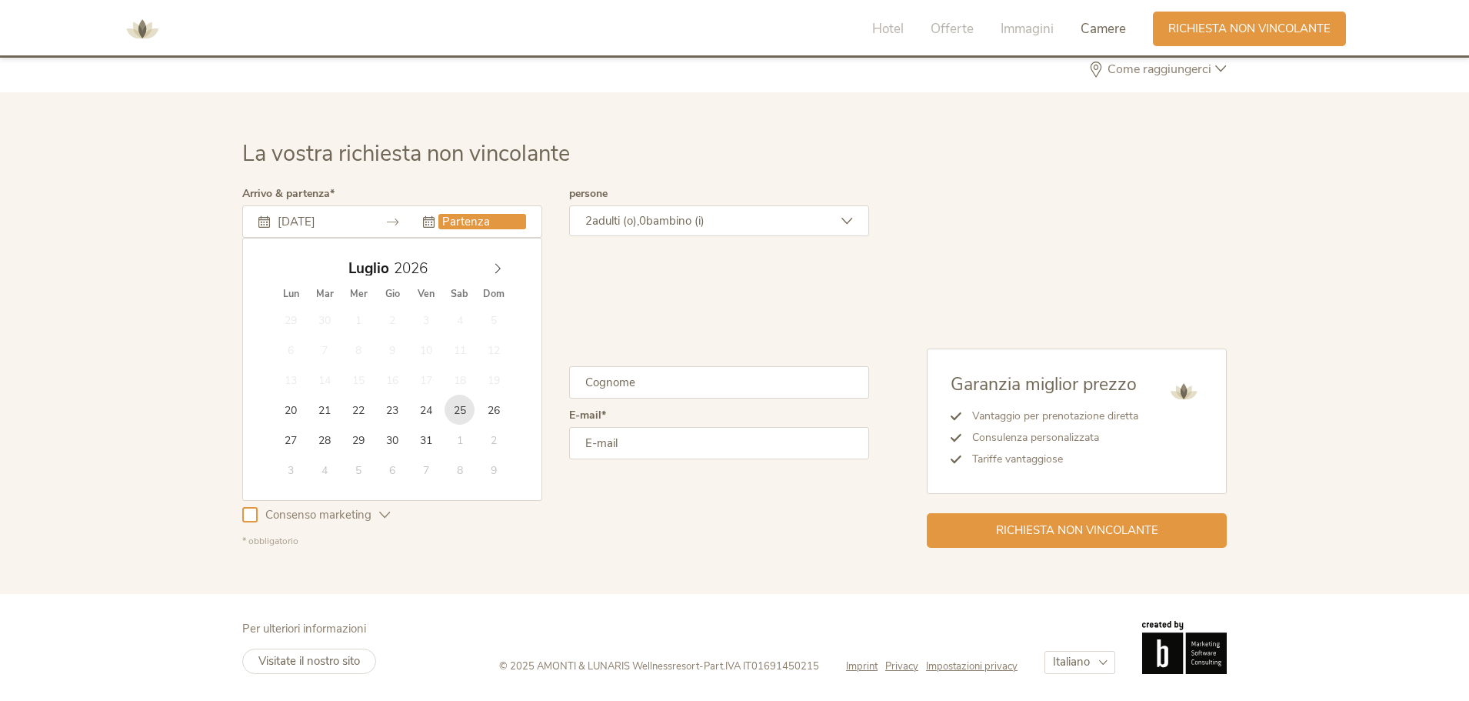
type input "[DATE]"
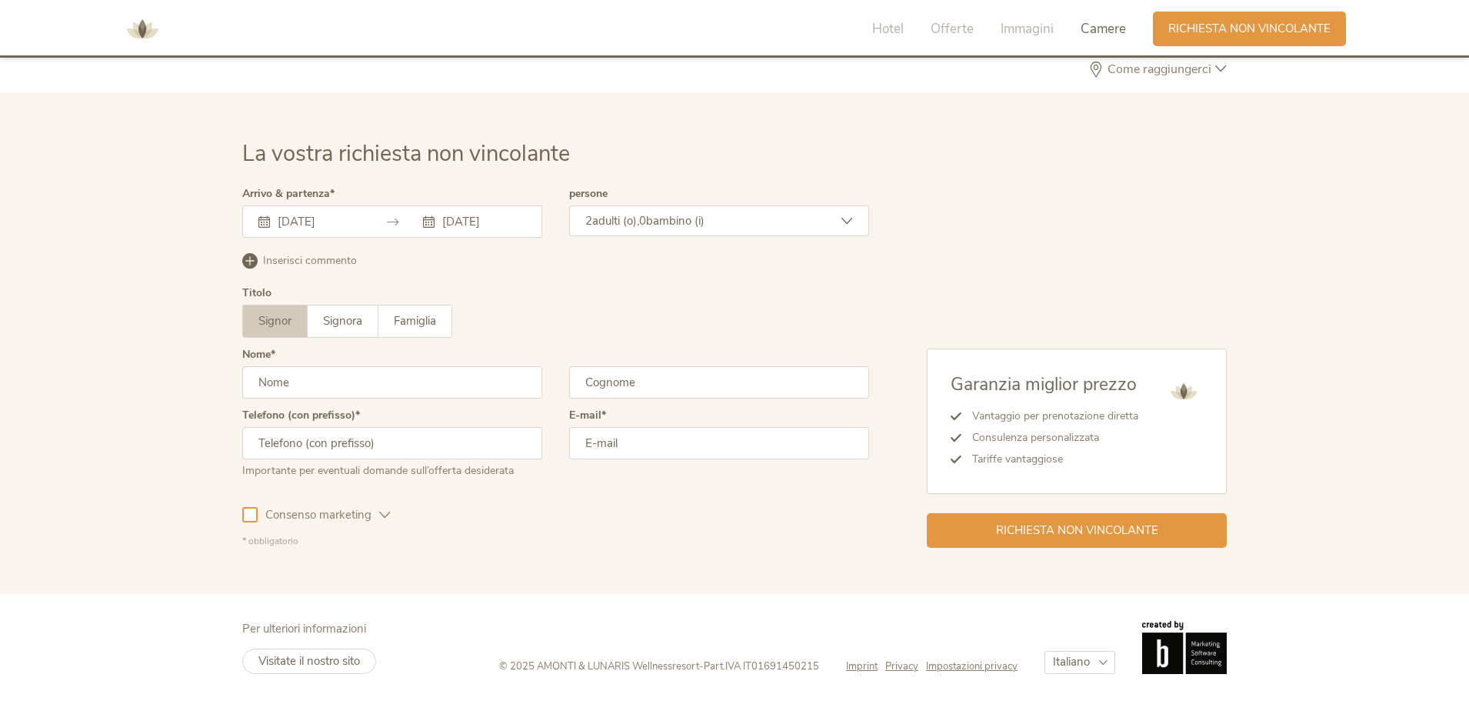
click at [768, 218] on div "2 adulti (o), 0 bambino (i)" at bounding box center [719, 220] width 300 height 31
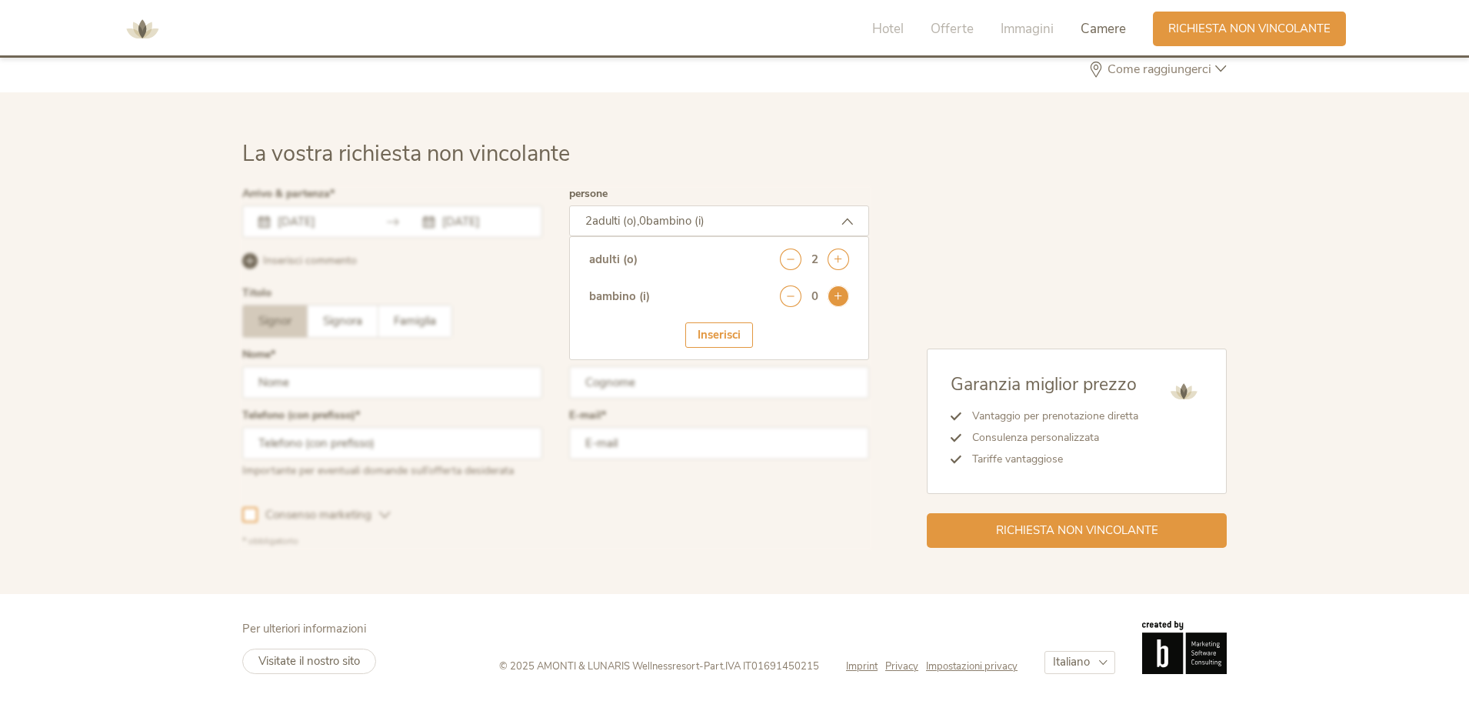
click at [845, 295] on icon at bounding box center [839, 296] width 22 height 22
click at [828, 331] on select "seleziona 0 1 2 3 4 5 6 7 8 9 10 11 12 13 14 15 16 17" at bounding box center [811, 338] width 76 height 25
select select "1"
click at [773, 326] on select "seleziona 0 1 2 3 4 5 6 7 8 9 10 11 12 13 14 15 16 17" at bounding box center [811, 338] width 76 height 25
click at [742, 395] on div "Inserisci" at bounding box center [719, 382] width 68 height 25
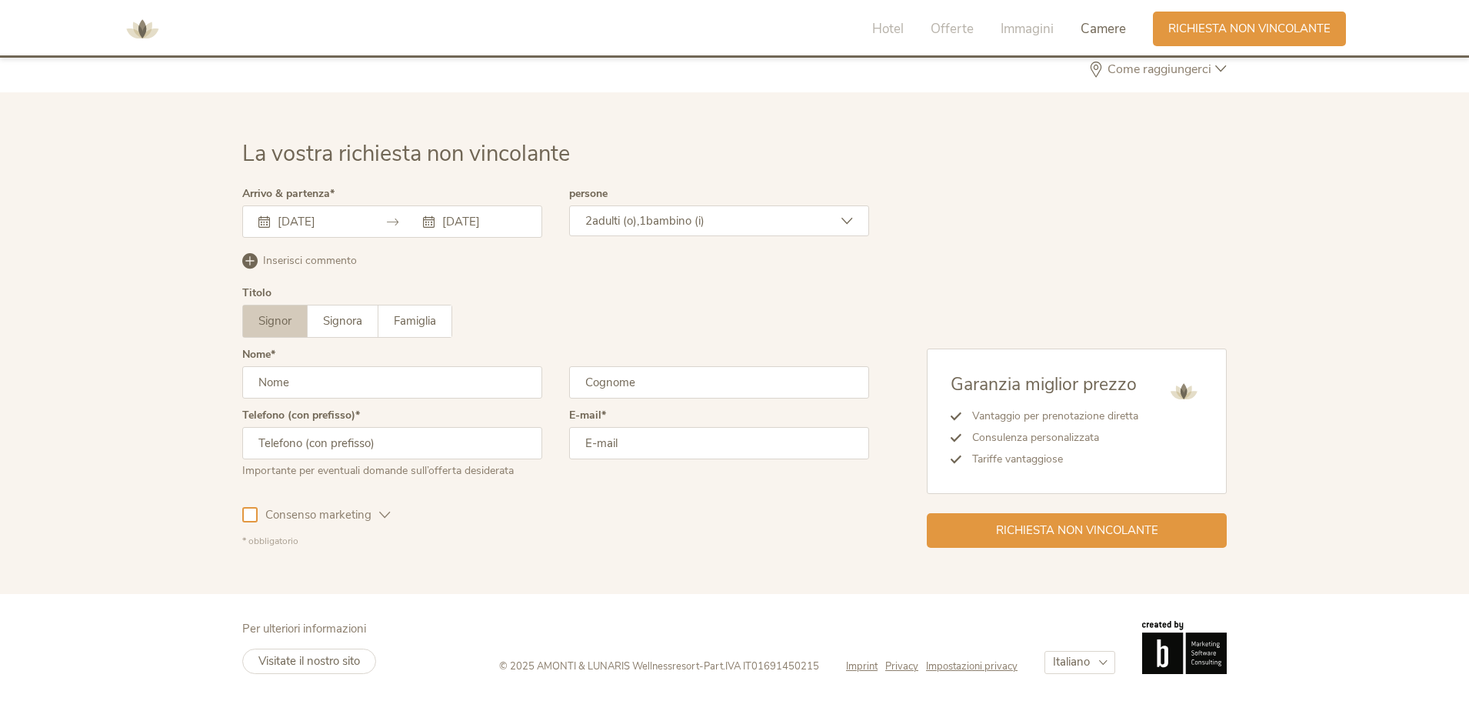
click at [740, 382] on input "text" at bounding box center [719, 382] width 300 height 32
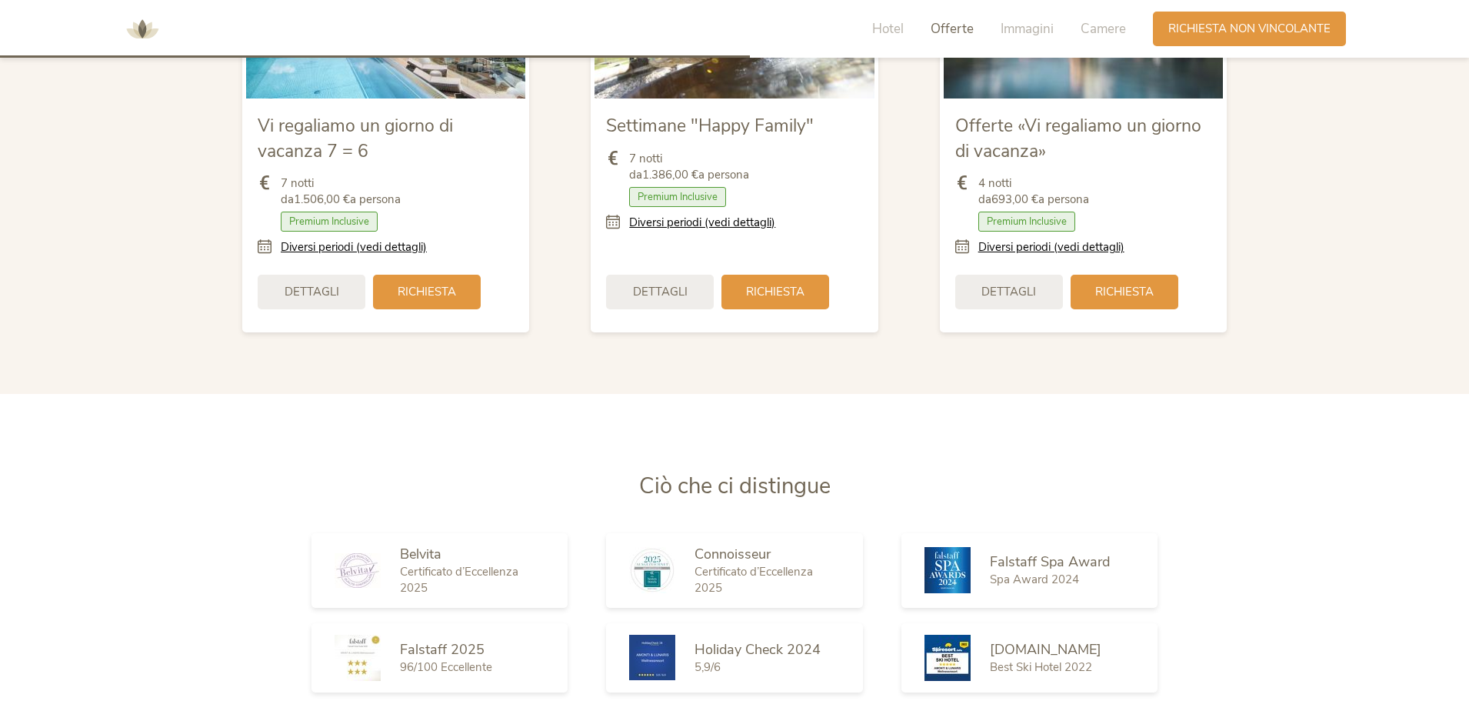
scroll to position [1813, 0]
